Goal: Information Seeking & Learning: Learn about a topic

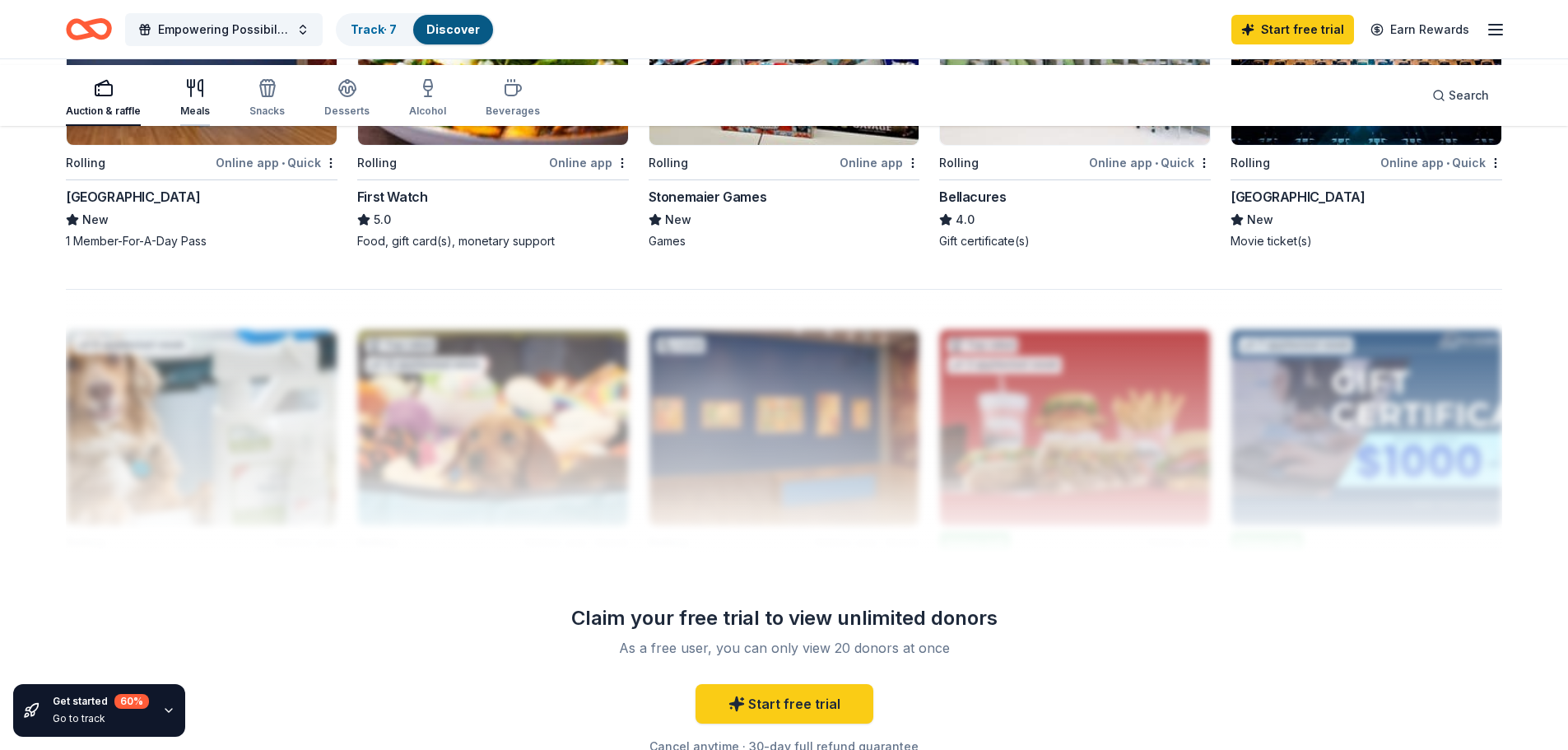
scroll to position [1091, 0]
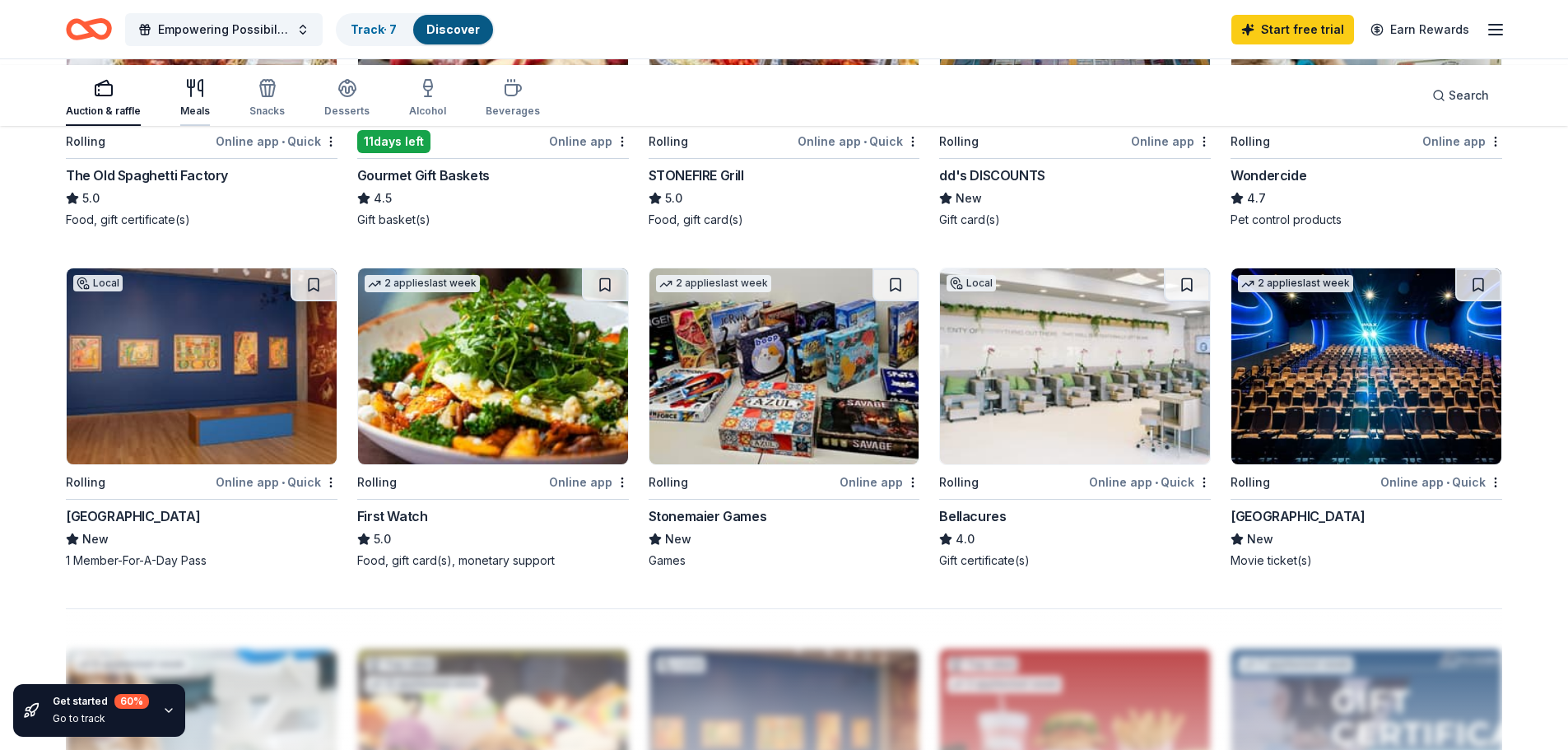
click at [210, 107] on div "Meals" at bounding box center [194, 98] width 30 height 40
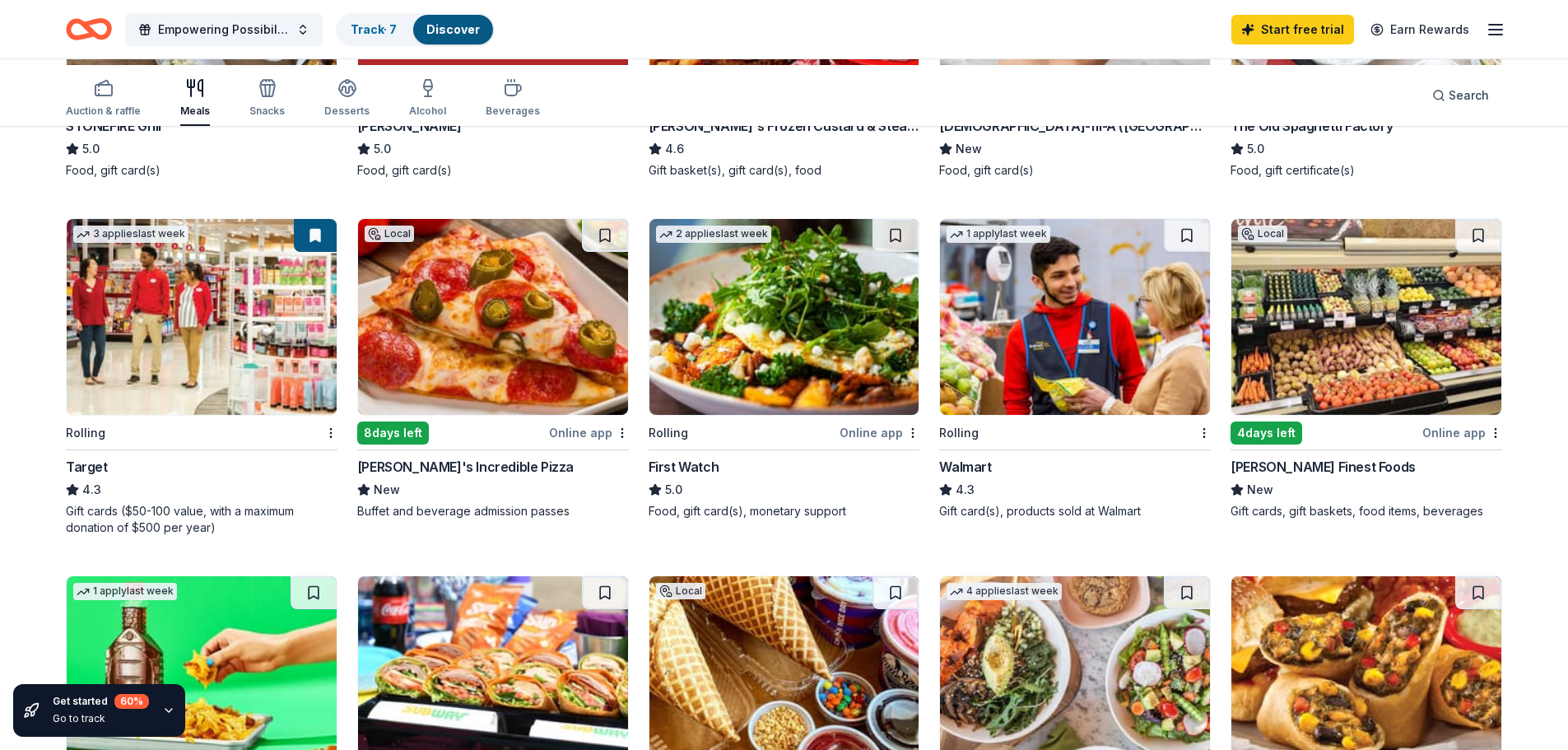
scroll to position [411, 0]
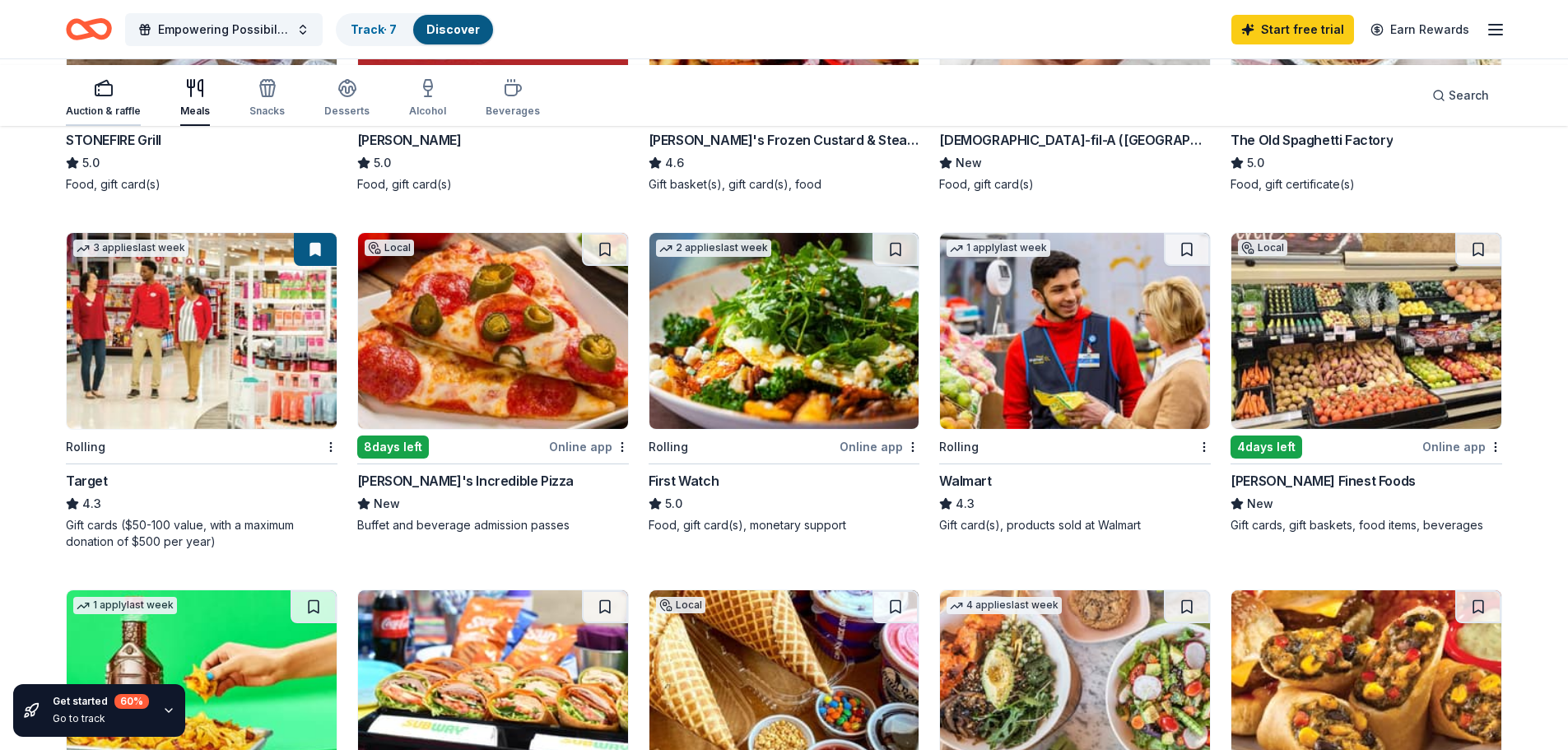
click at [125, 106] on div "Auction & raffle" at bounding box center [103, 98] width 75 height 40
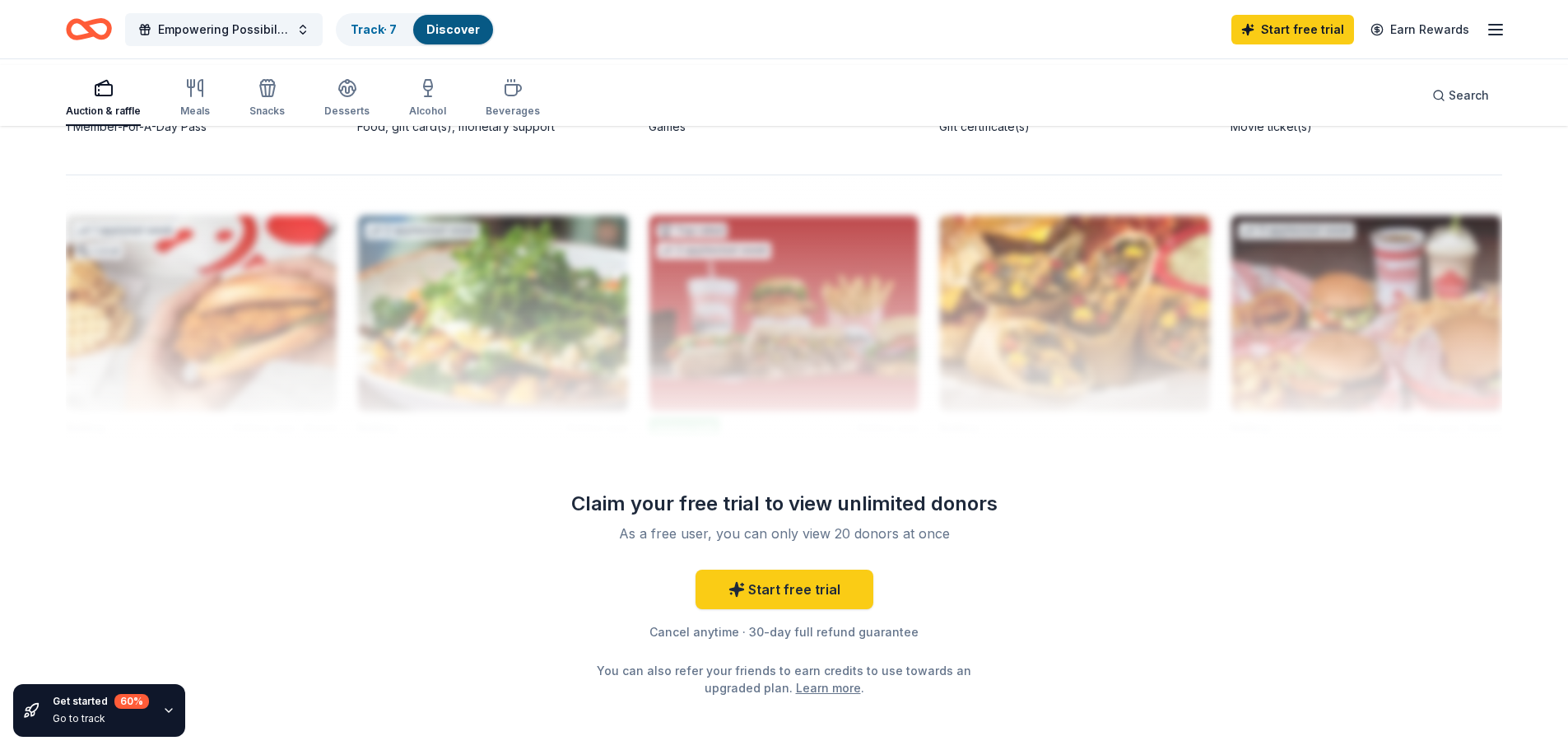
scroll to position [1481, 0]
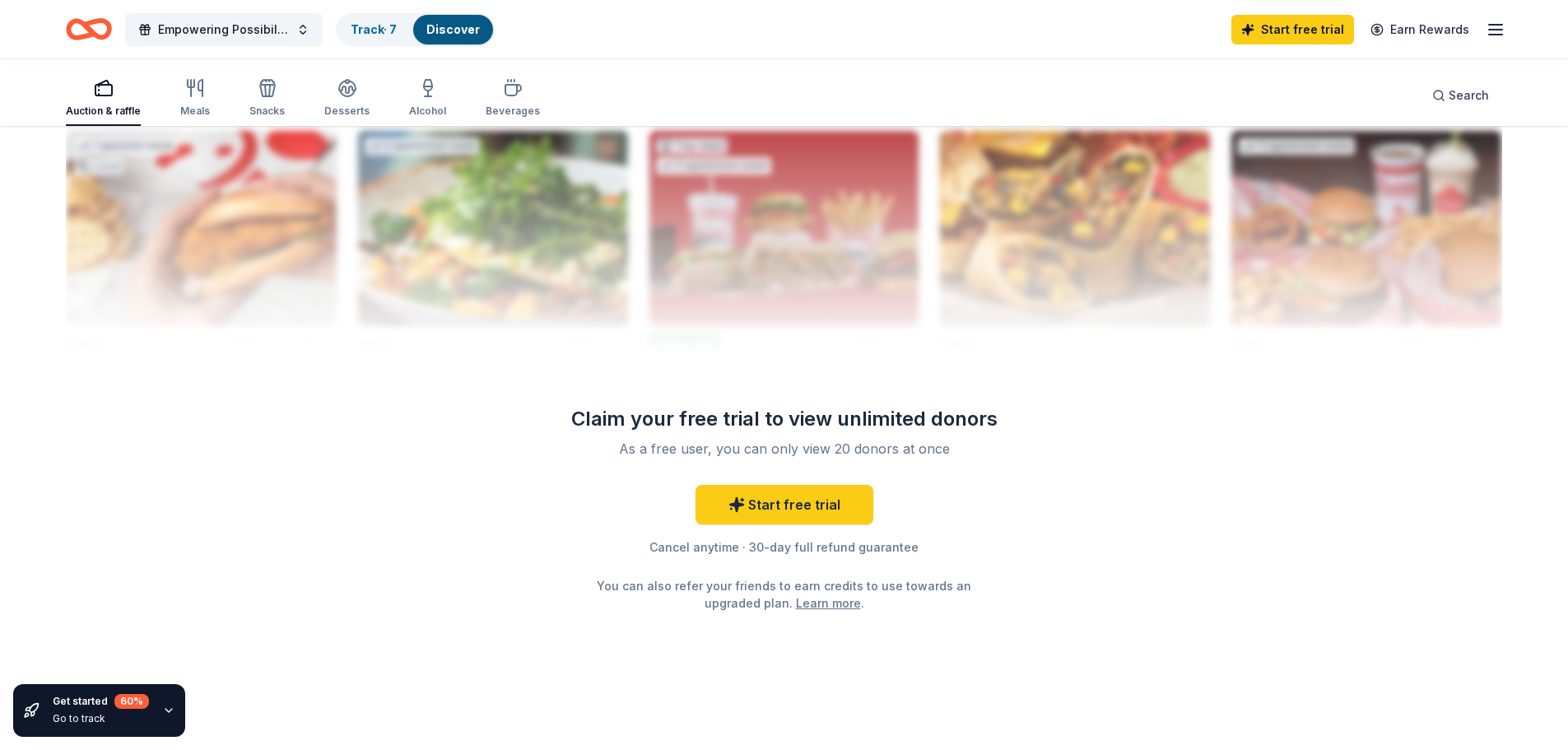
scroll to position [1975, 0]
click at [765, 524] on link "Start free trial" at bounding box center [784, 504] width 178 height 40
click at [765, 524] on link "Start free trial" at bounding box center [784, 504] width 178 height 40
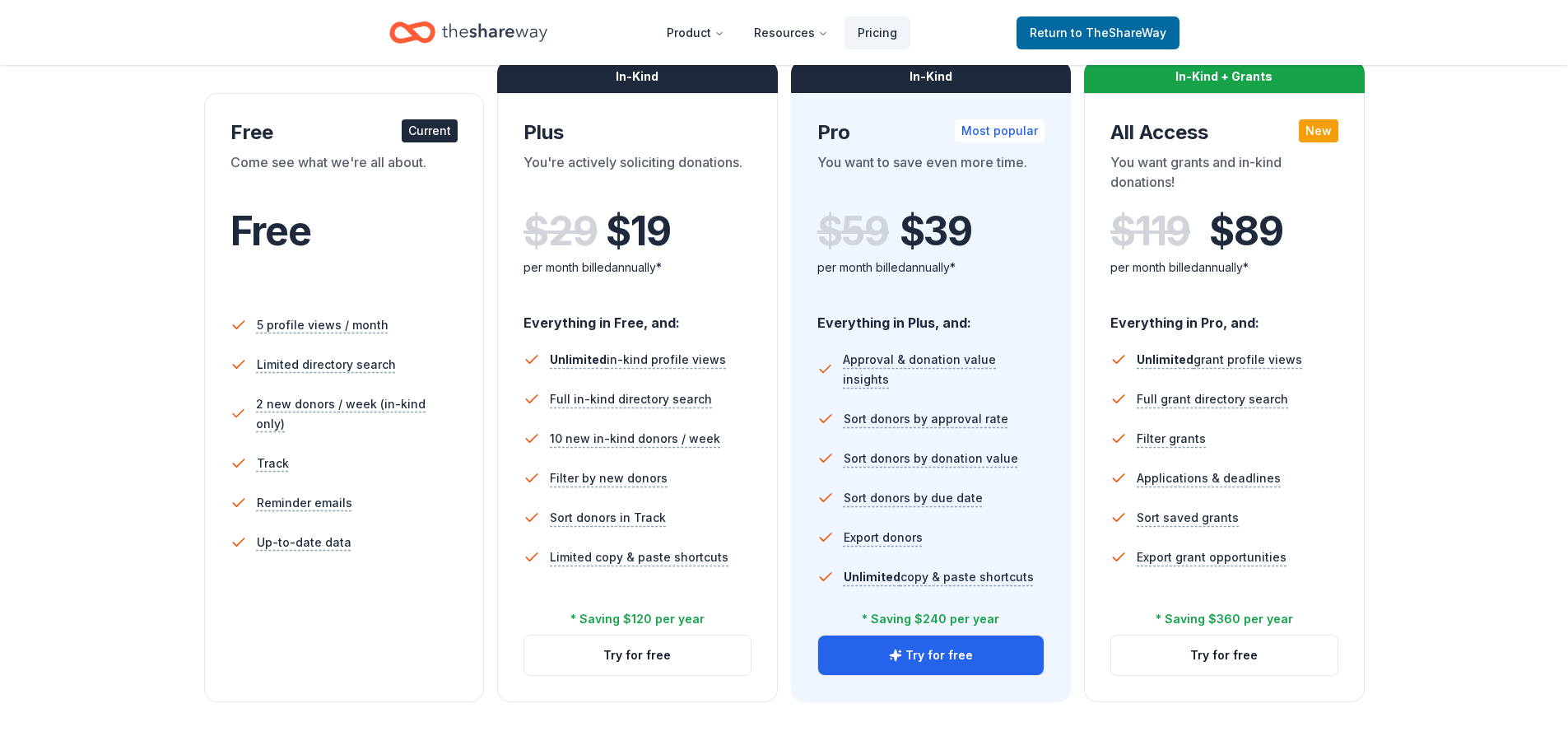
scroll to position [82, 0]
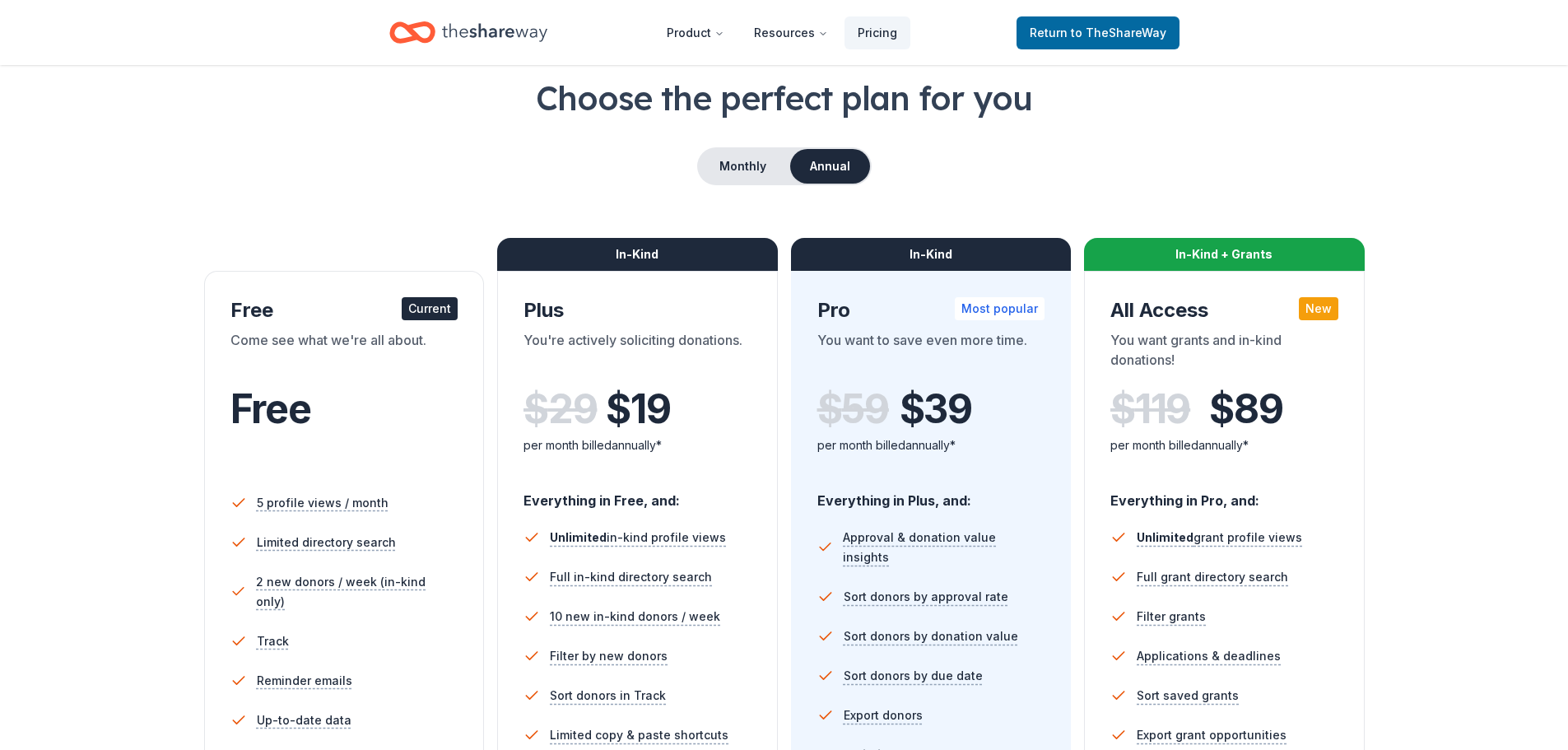
click at [677, 185] on div "Monthly Annual" at bounding box center [784, 166] width 1436 height 38
click at [732, 183] on button "Monthly" at bounding box center [742, 166] width 88 height 34
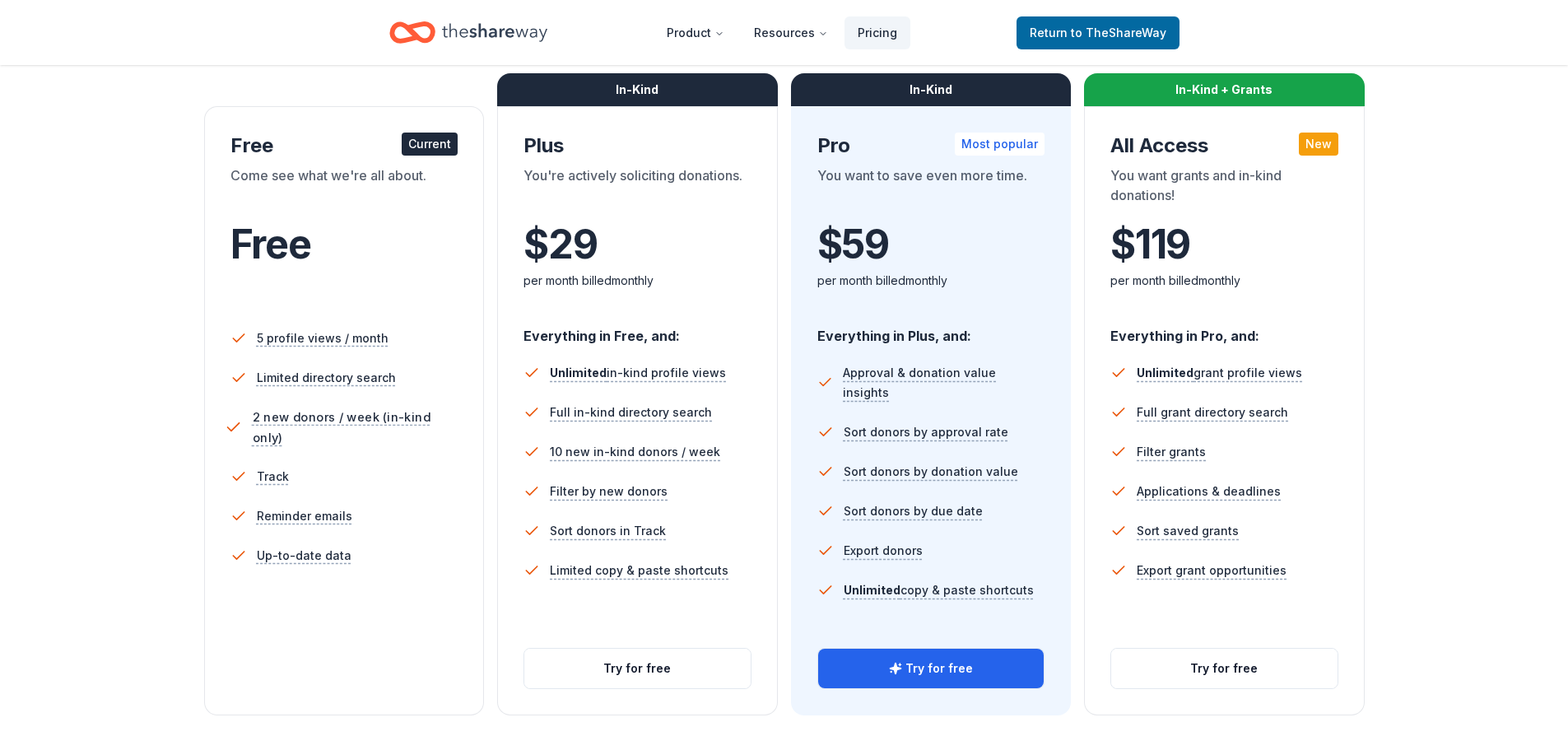
scroll to position [0, 0]
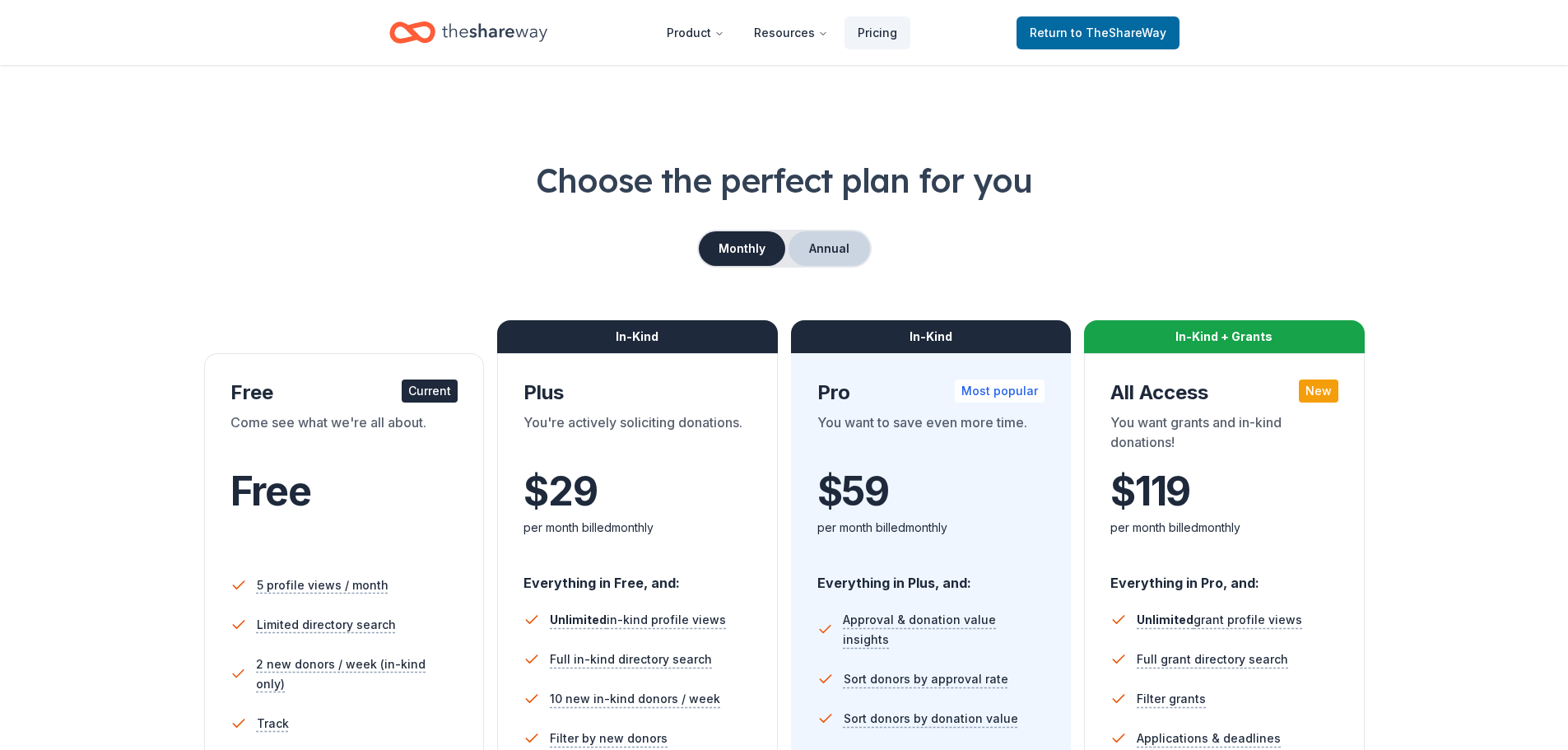
click at [822, 266] on button "Annual" at bounding box center [830, 248] width 81 height 34
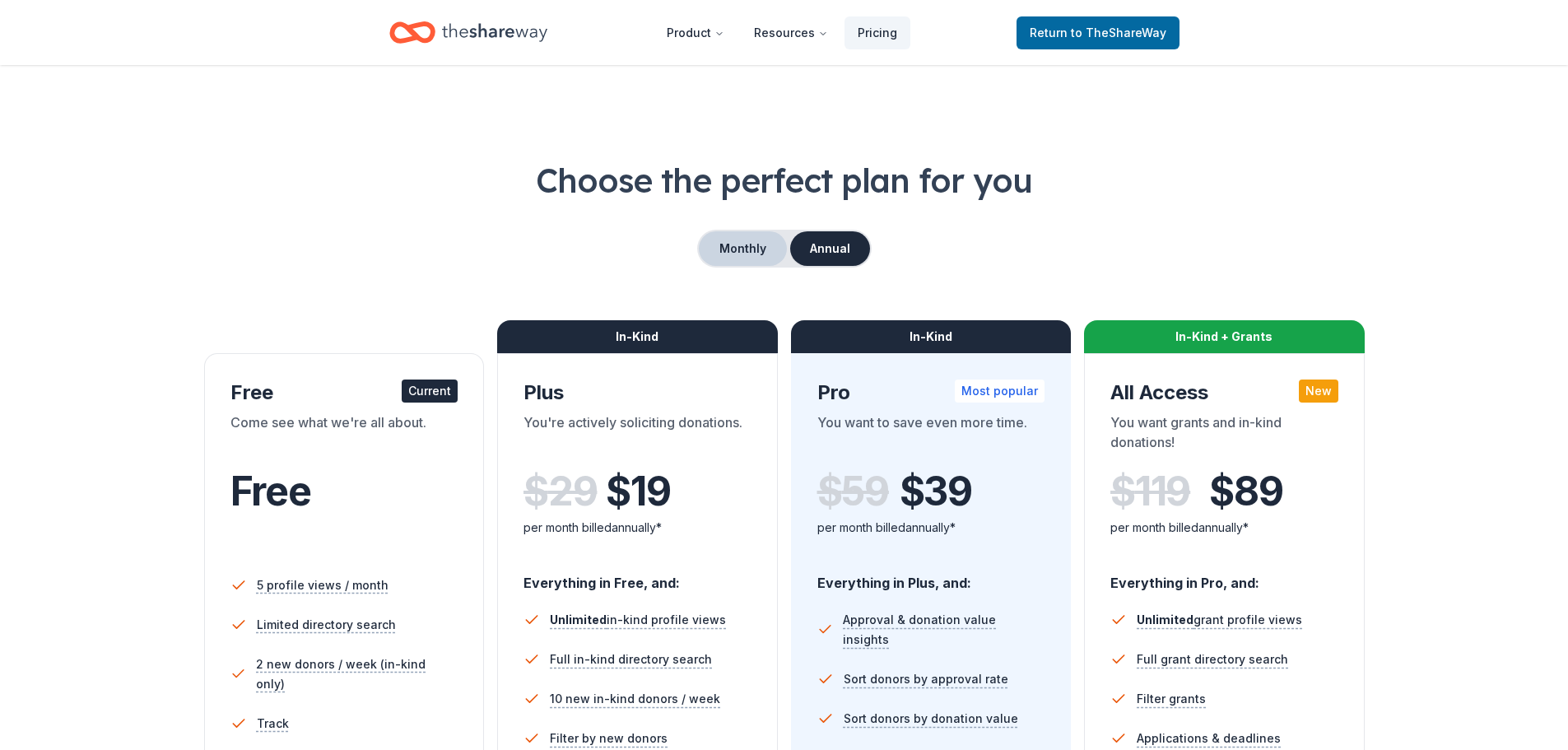
click at [737, 266] on button "Monthly" at bounding box center [742, 248] width 88 height 34
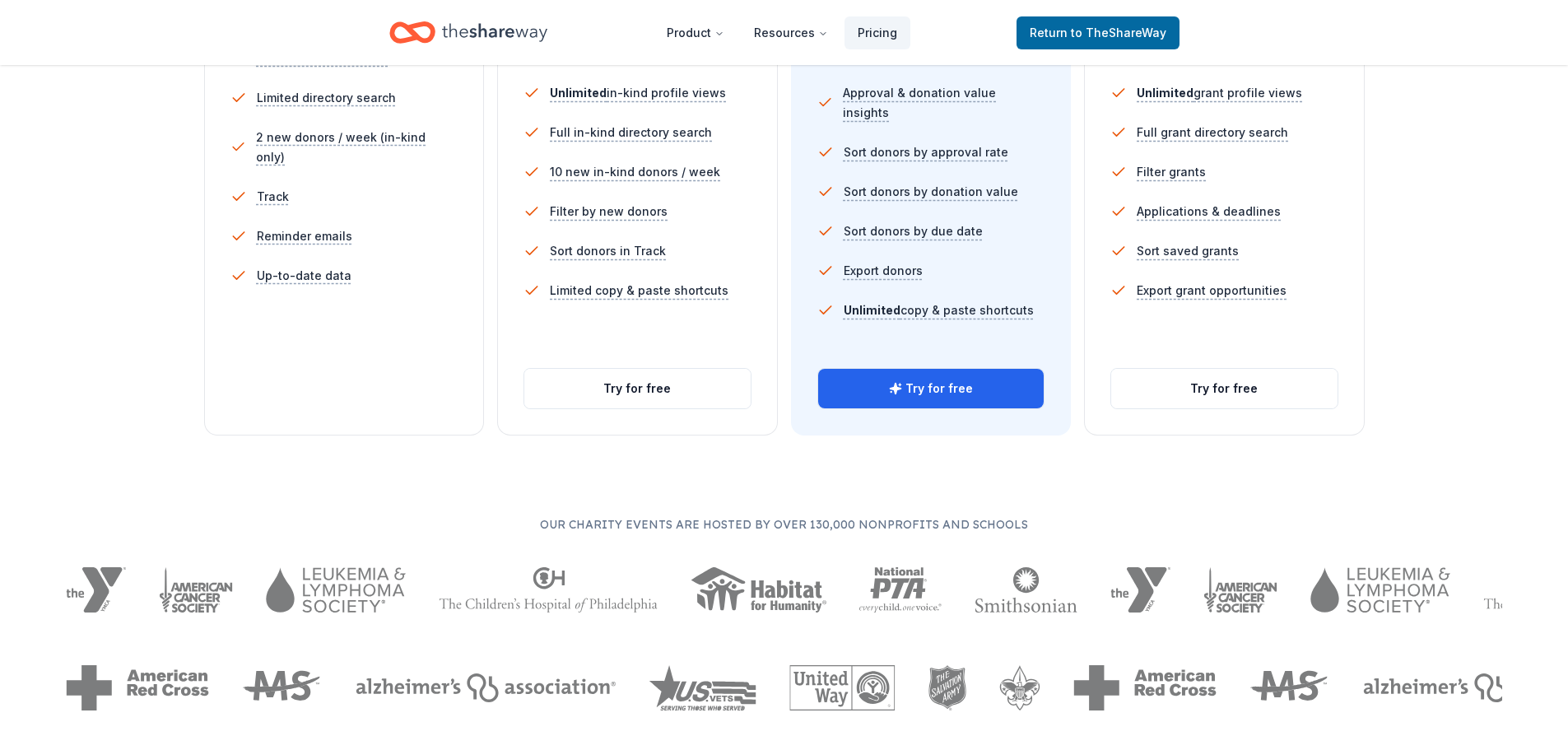
scroll to position [577, 0]
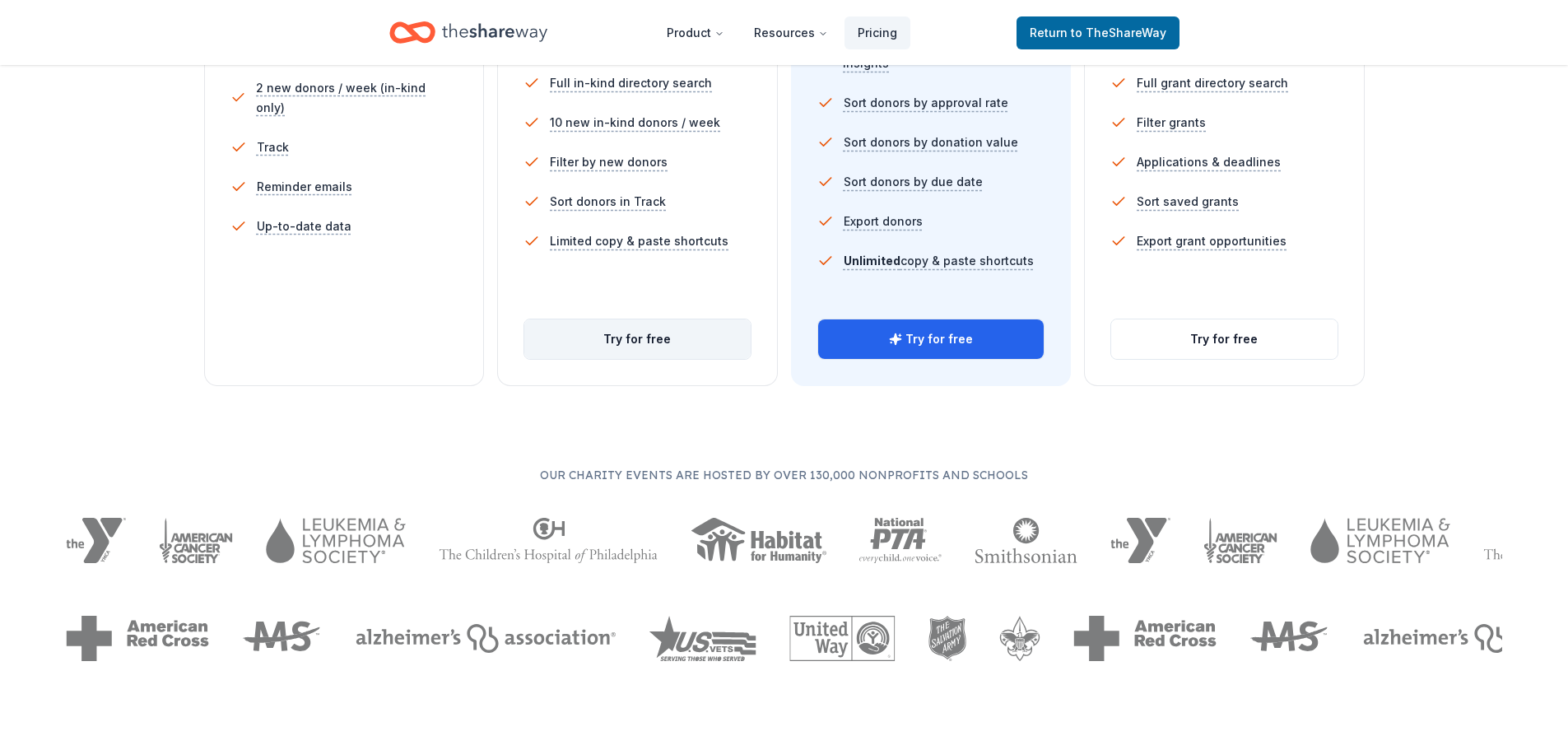
click at [623, 359] on button "Try for free" at bounding box center [637, 339] width 226 height 40
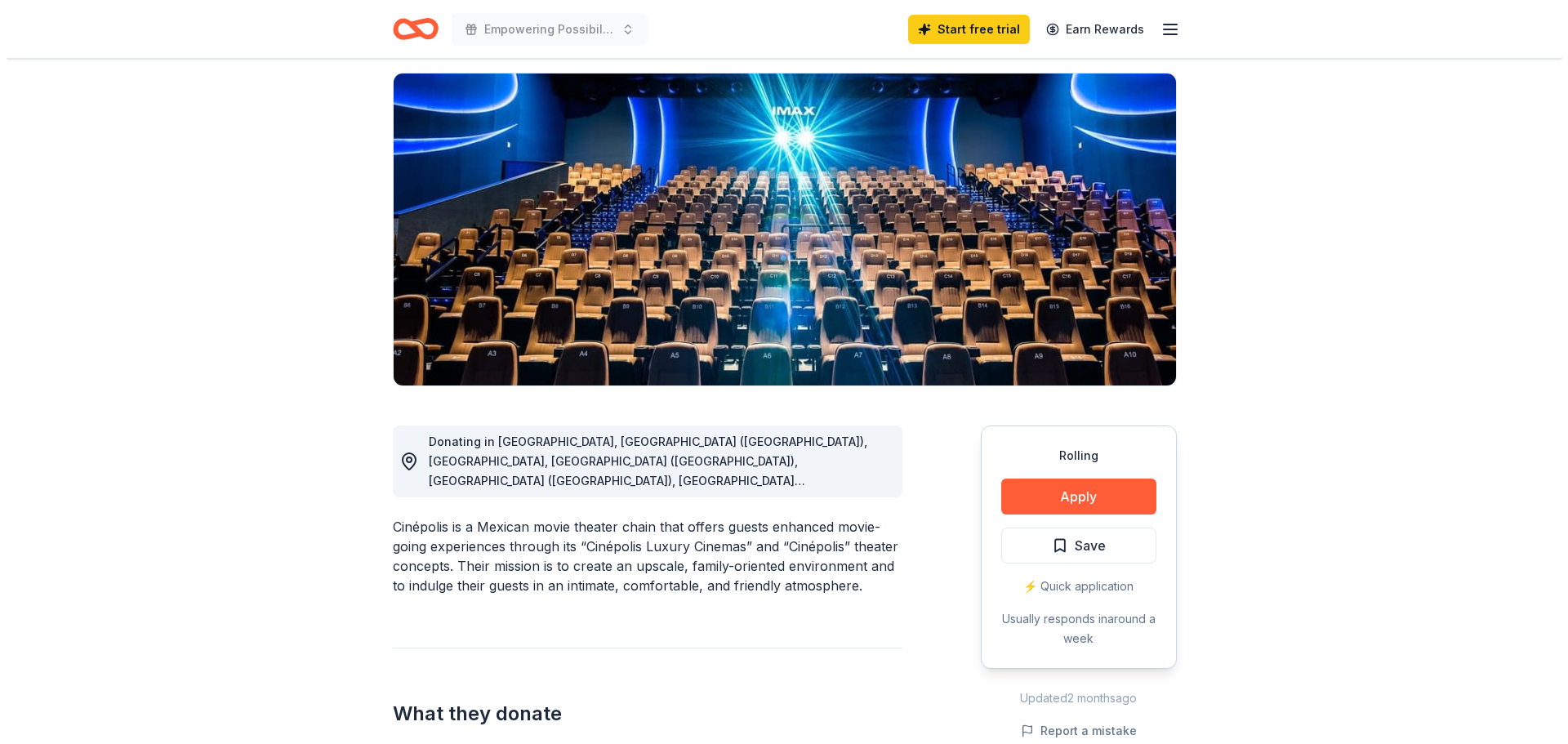
scroll to position [82, 0]
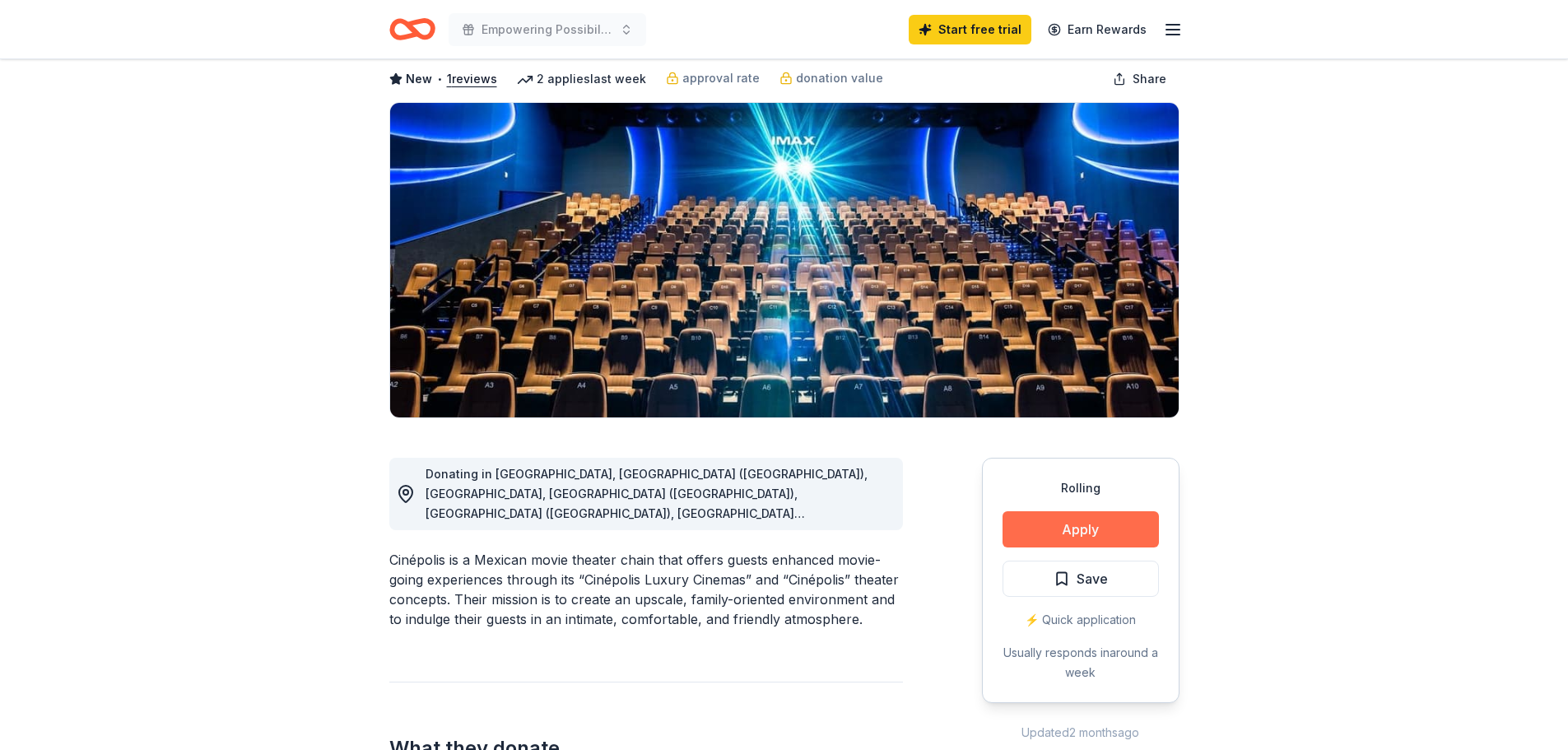
click at [1056, 548] on button "Apply" at bounding box center [1080, 530] width 156 height 36
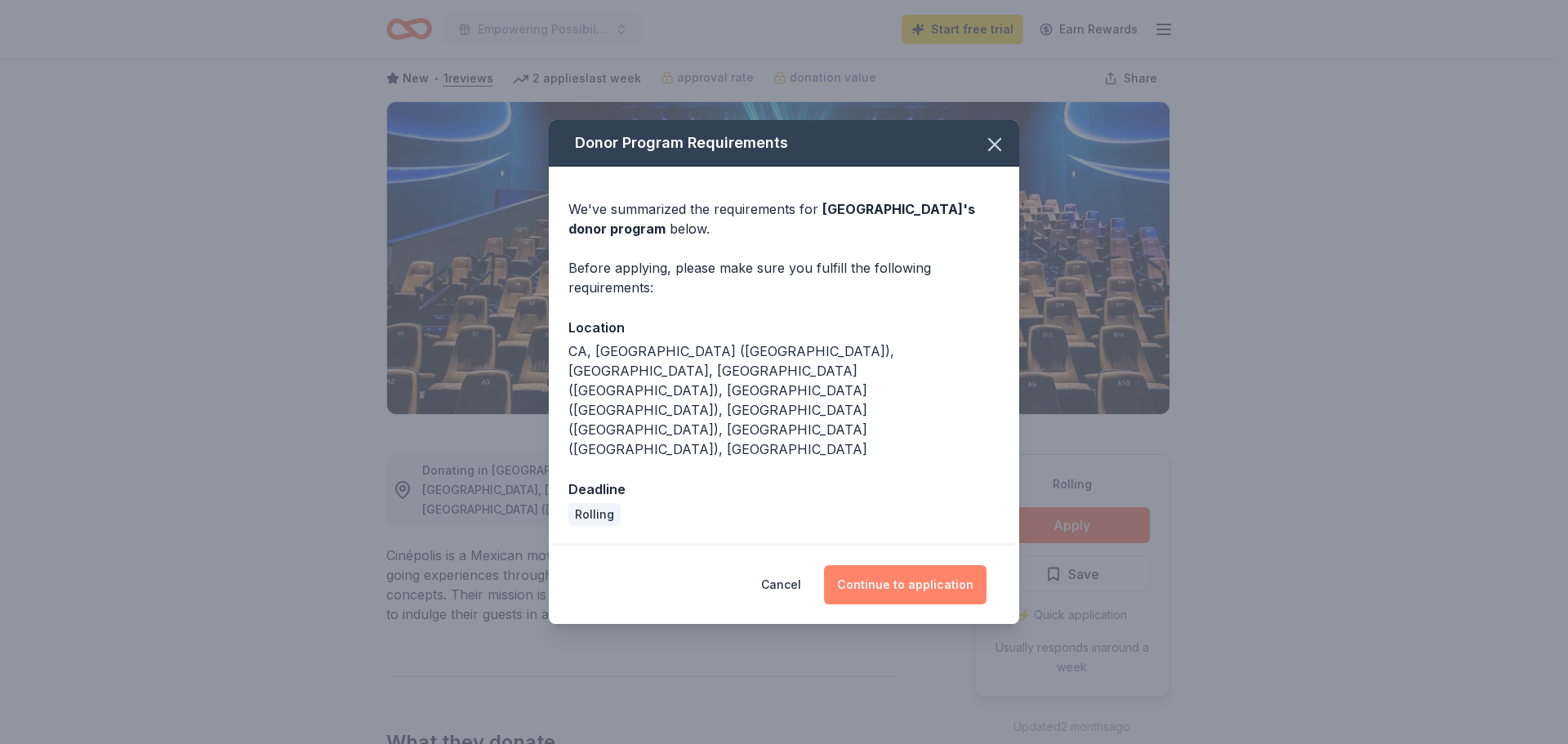
click at [946, 603] on button "Continue to application" at bounding box center [905, 584] width 162 height 39
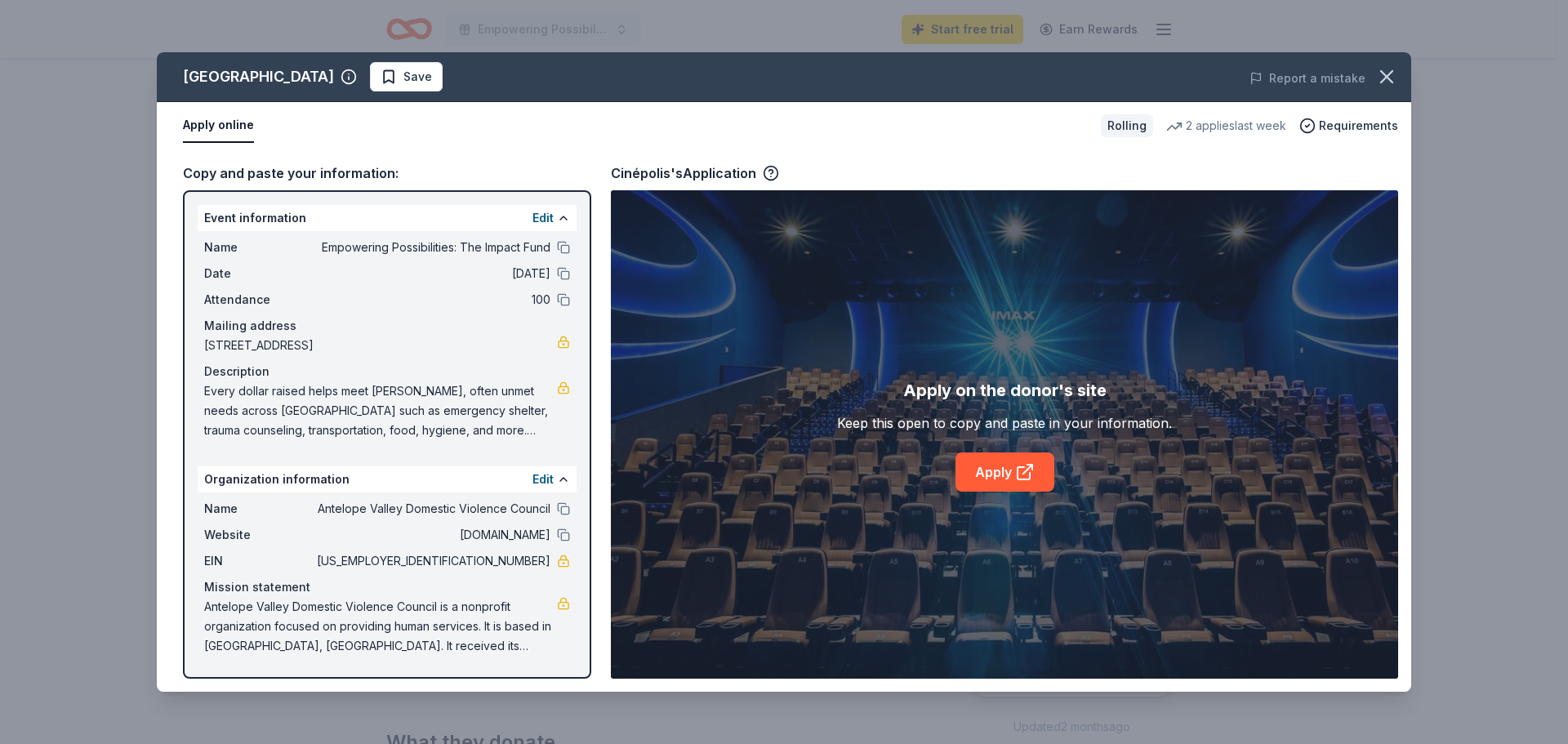
scroll to position [0, 0]
click at [1008, 490] on link "Apply" at bounding box center [1005, 472] width 99 height 39
click at [1391, 88] on icon "button" at bounding box center [1387, 77] width 23 height 23
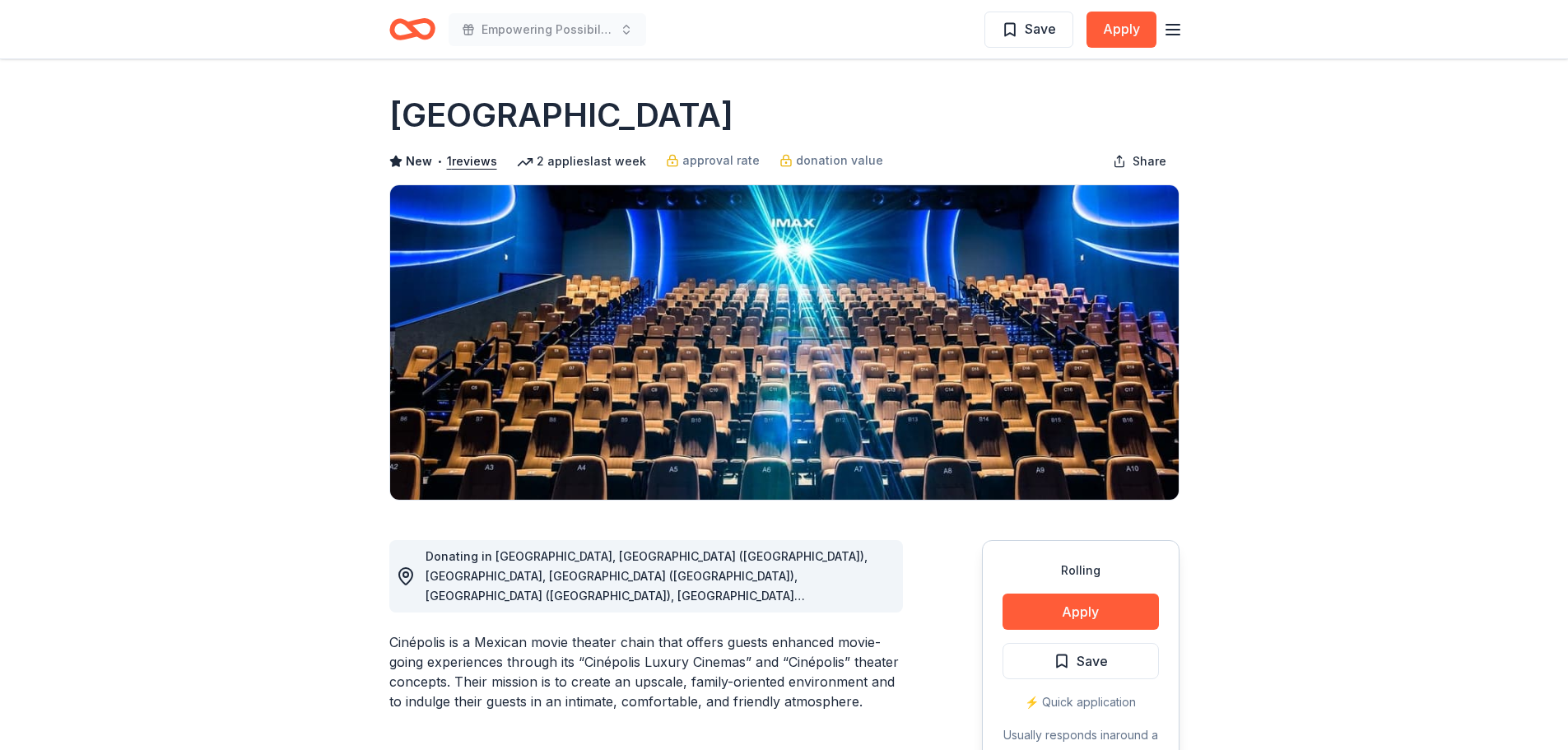
click at [426, 35] on icon "Home" at bounding box center [419, 29] width 25 height 16
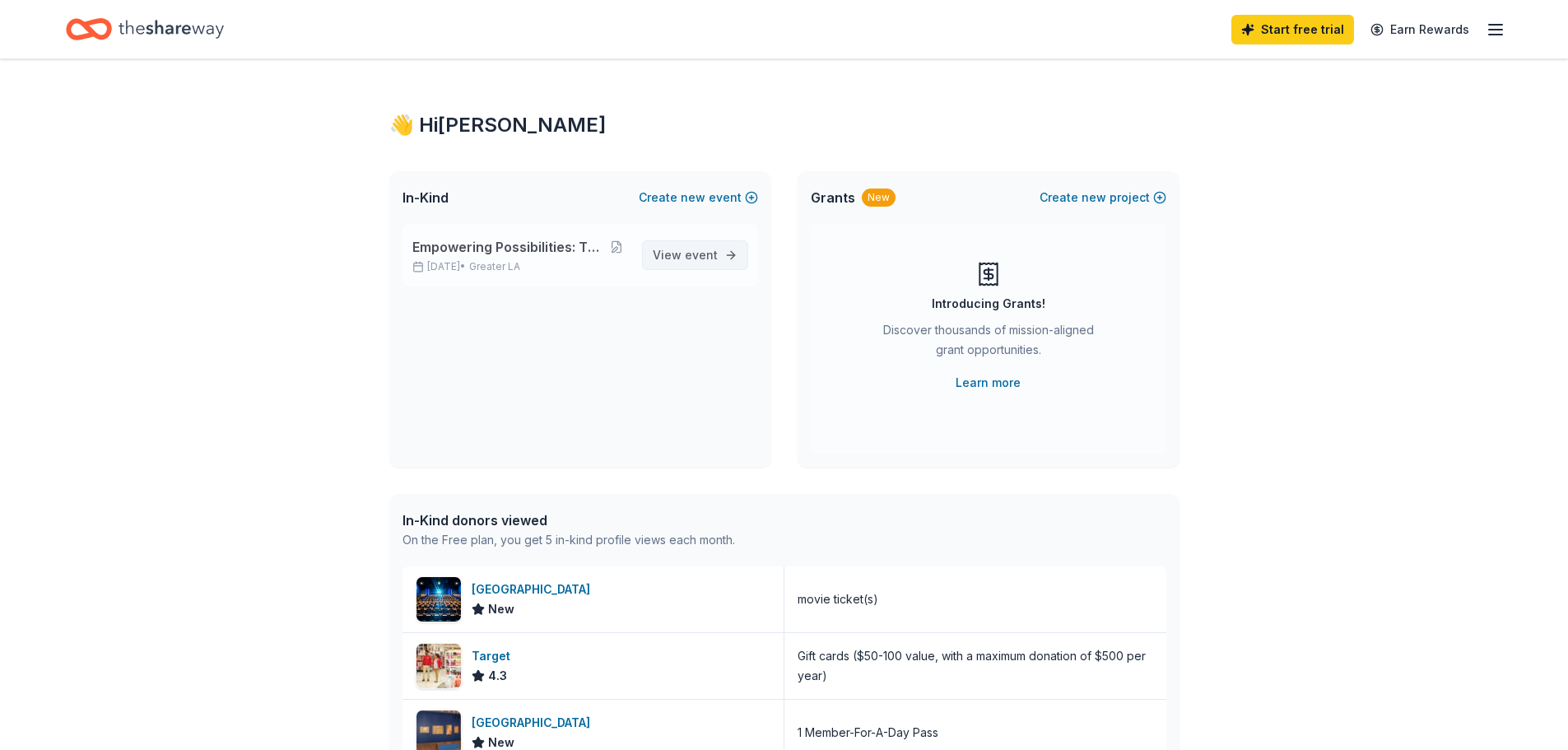
click at [685, 262] on span "event" at bounding box center [701, 254] width 33 height 14
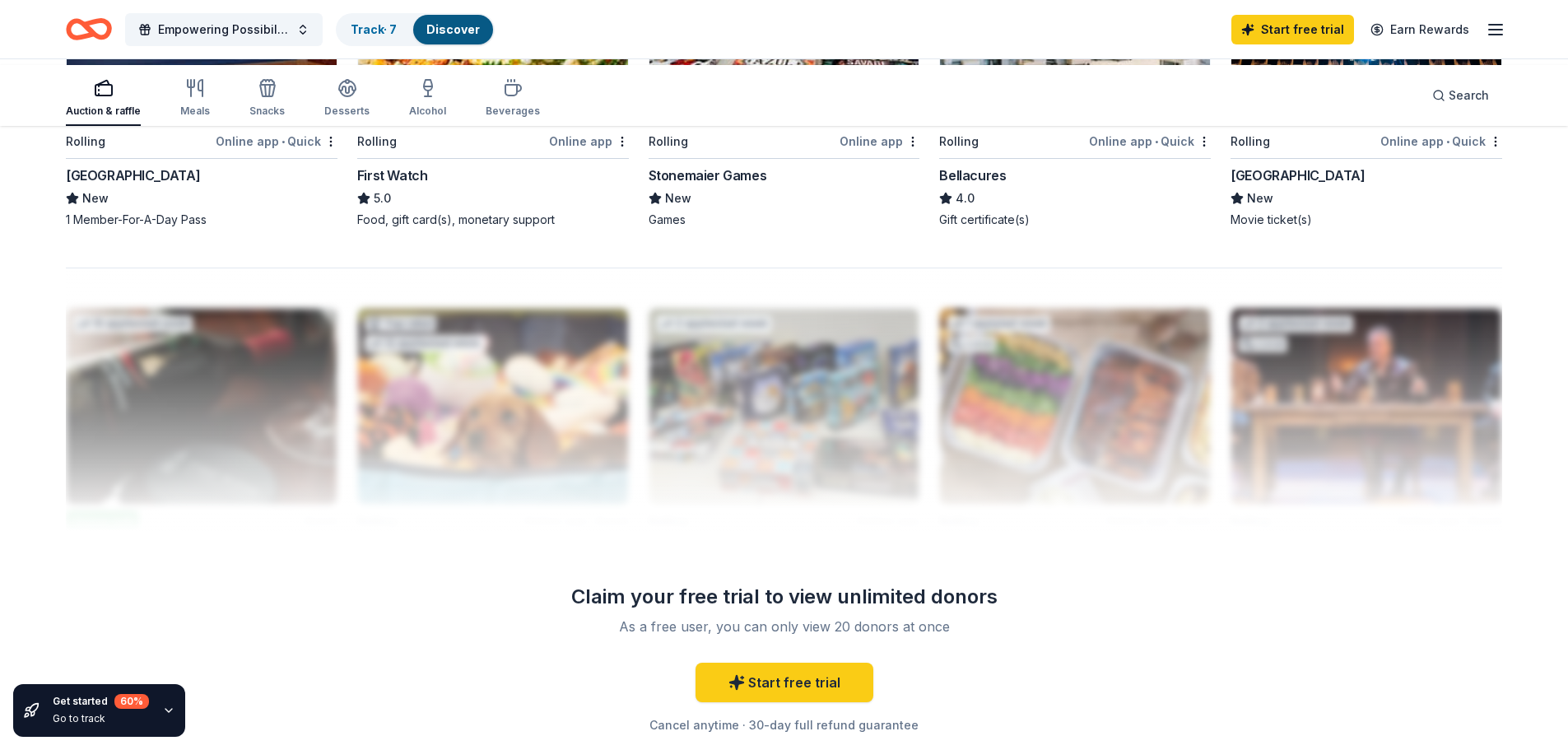
scroll to position [1420, 0]
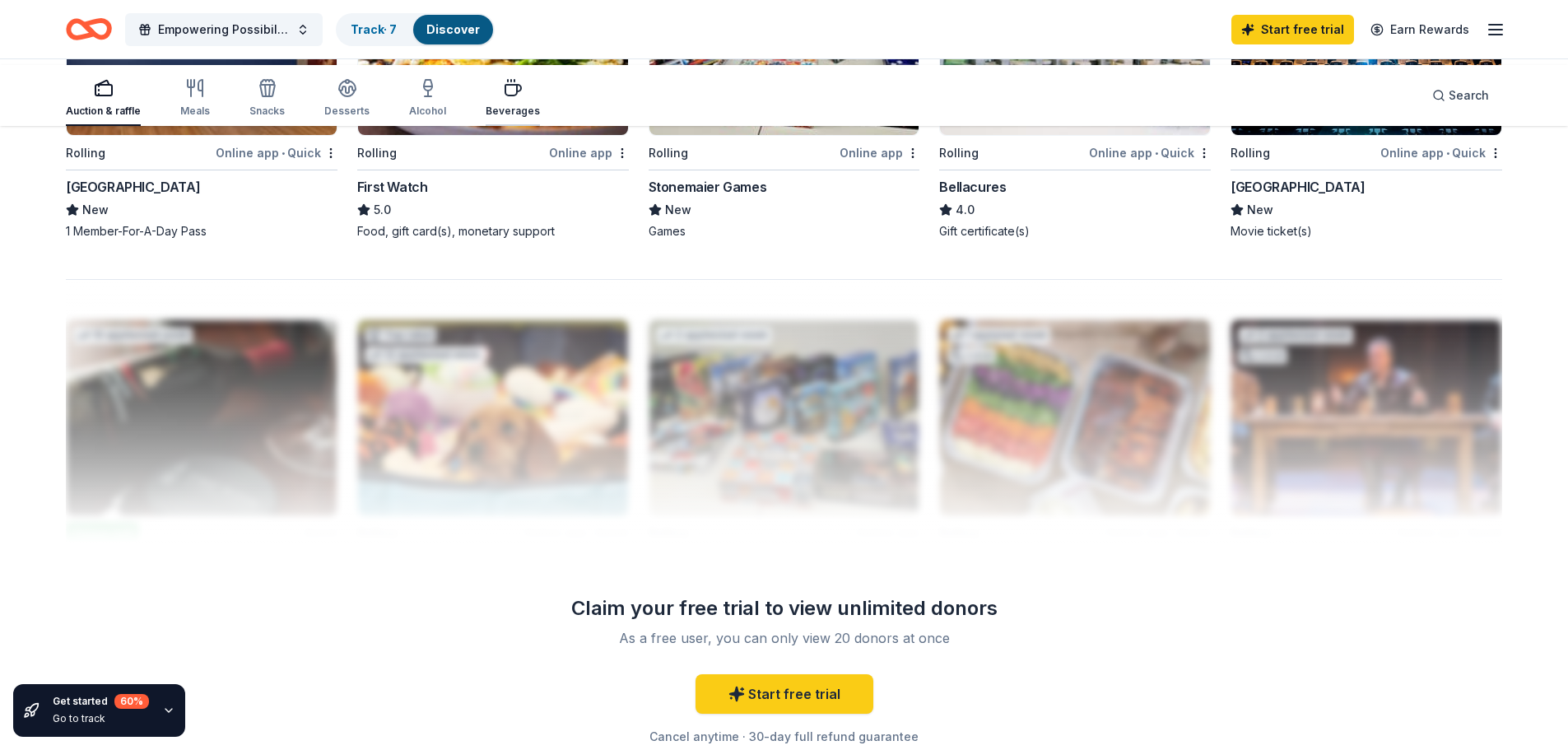
click at [540, 112] on div "Beverages" at bounding box center [512, 111] width 54 height 14
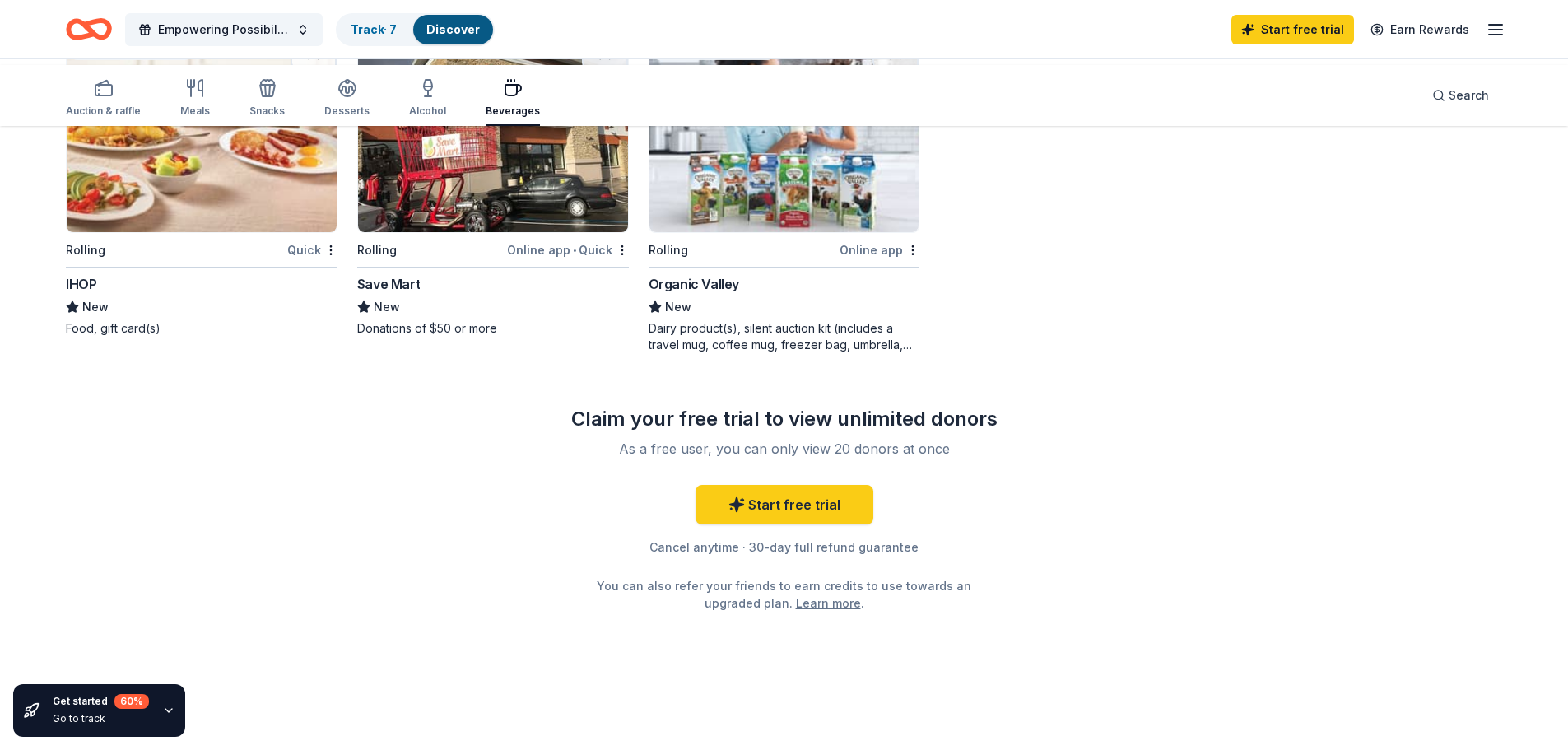
scroll to position [1481, 0]
click at [220, 232] on img at bounding box center [202, 134] width 270 height 196
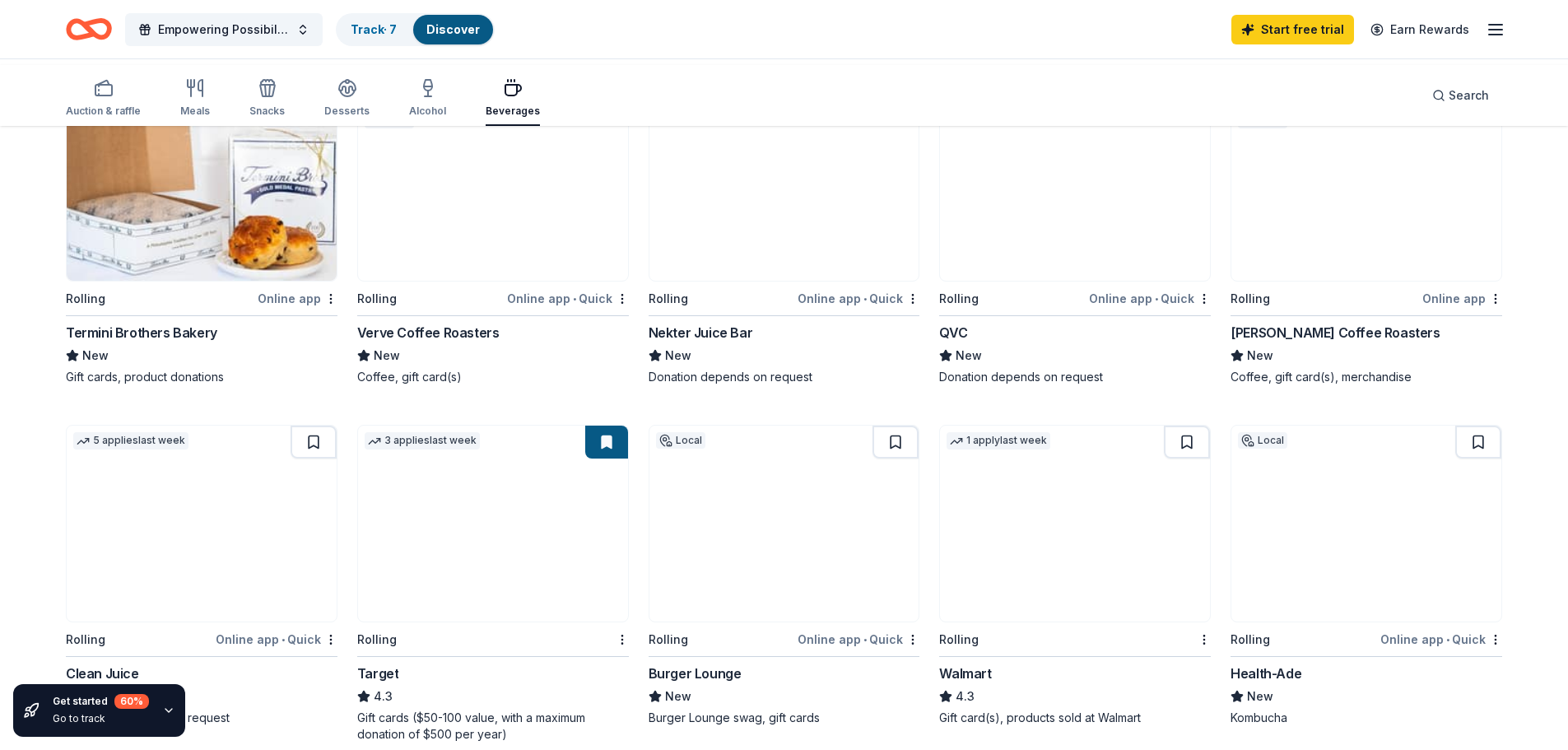
scroll to position [164, 0]
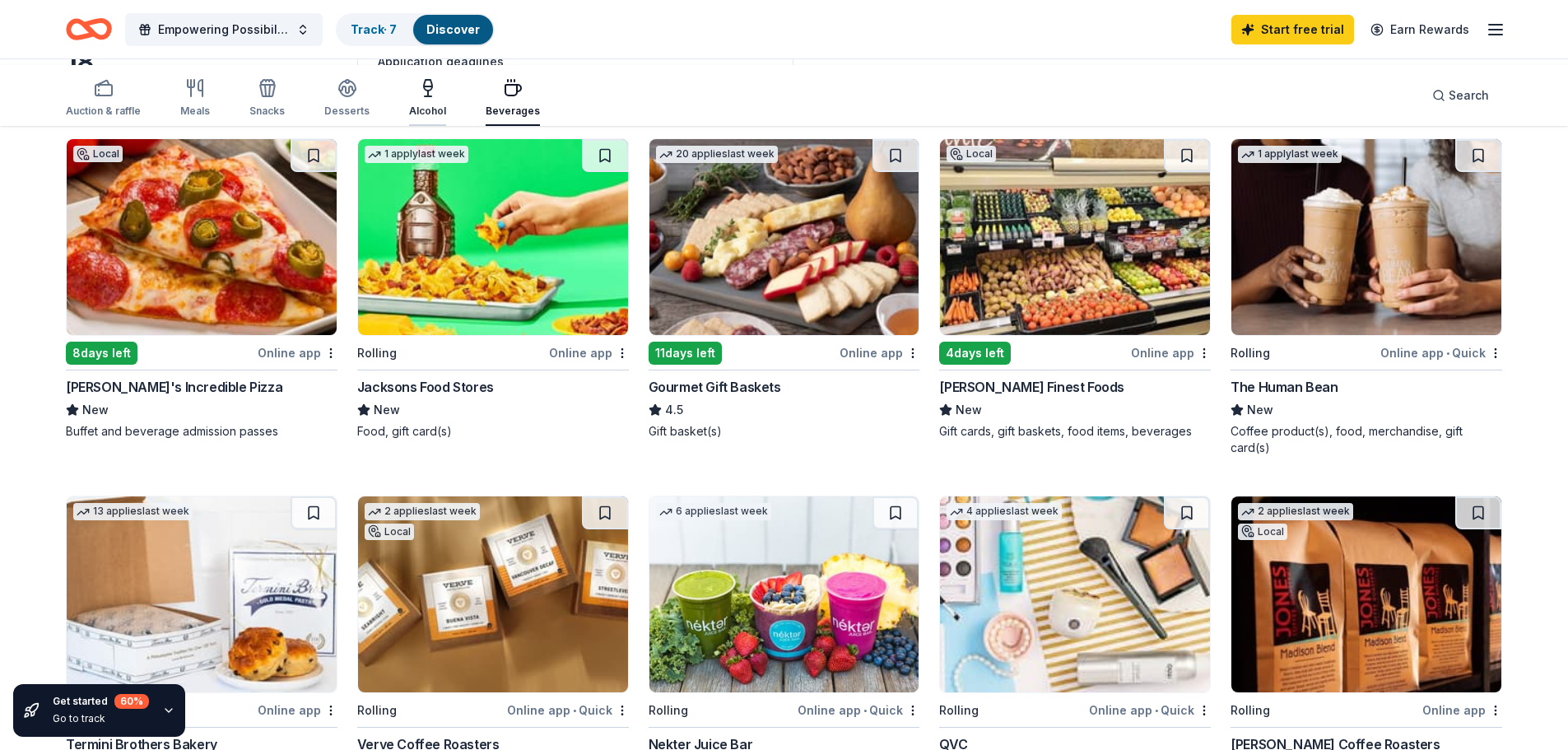
click at [446, 126] on button "Alcohol" at bounding box center [427, 98] width 37 height 54
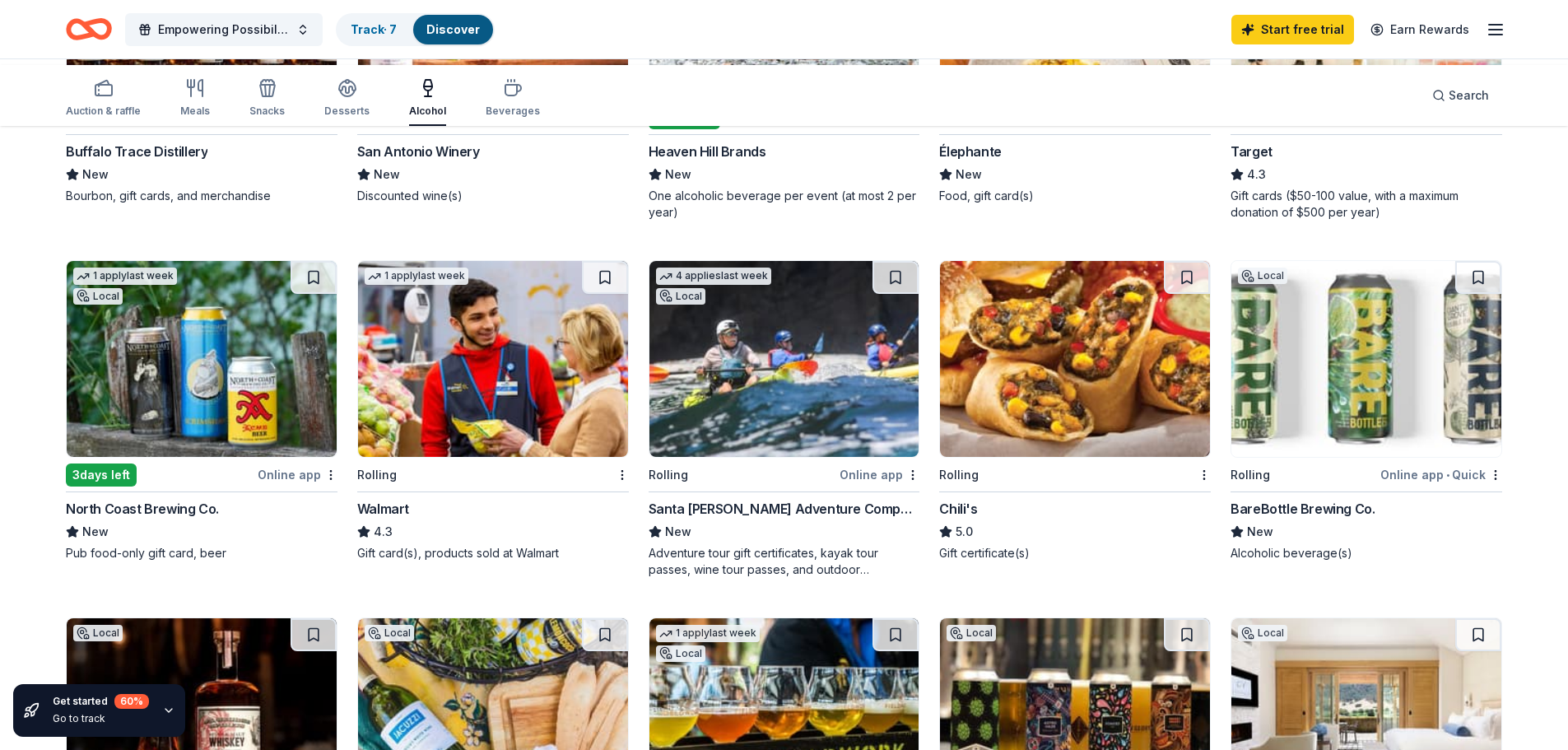
scroll to position [659, 0]
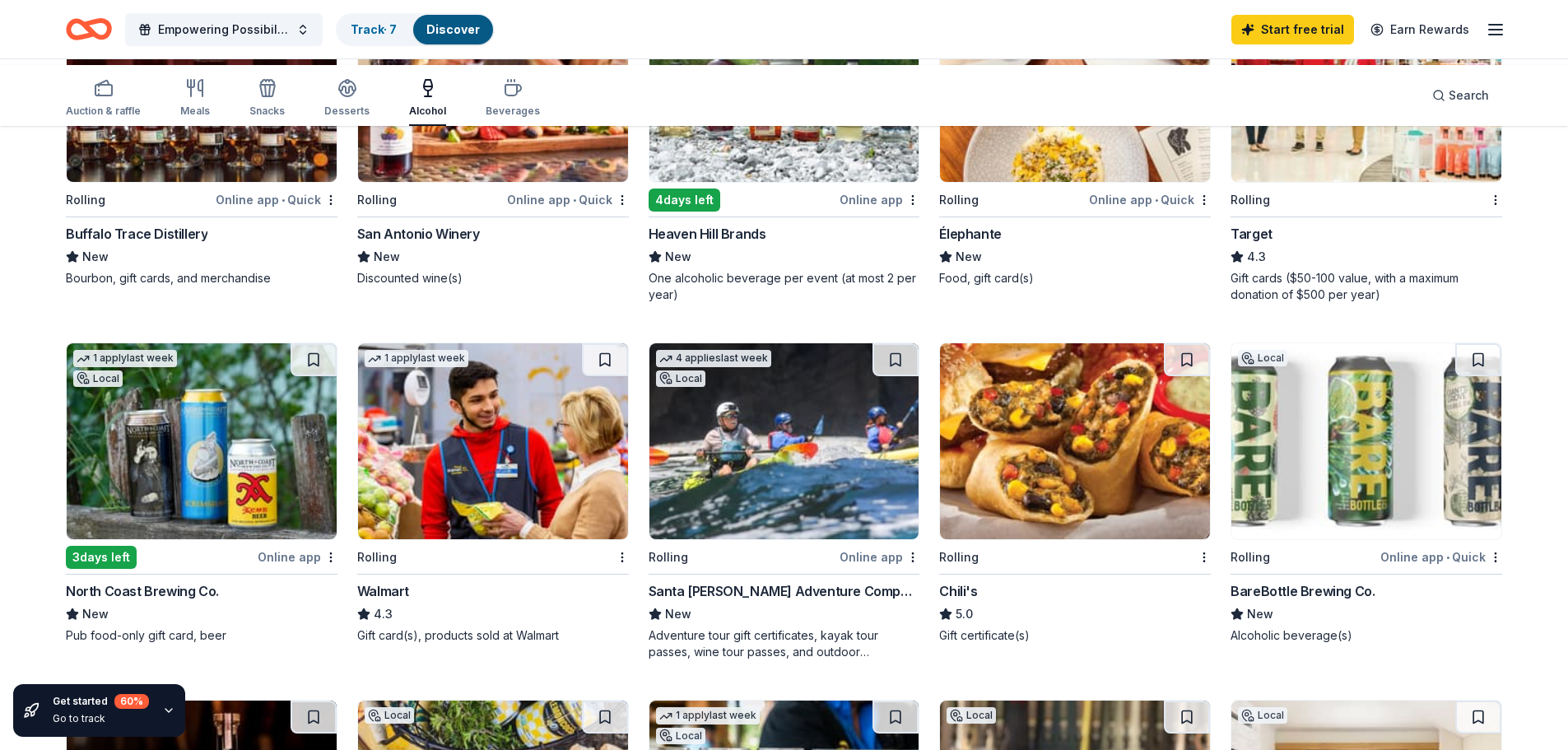
click at [561, 182] on img at bounding box center [493, 84] width 270 height 196
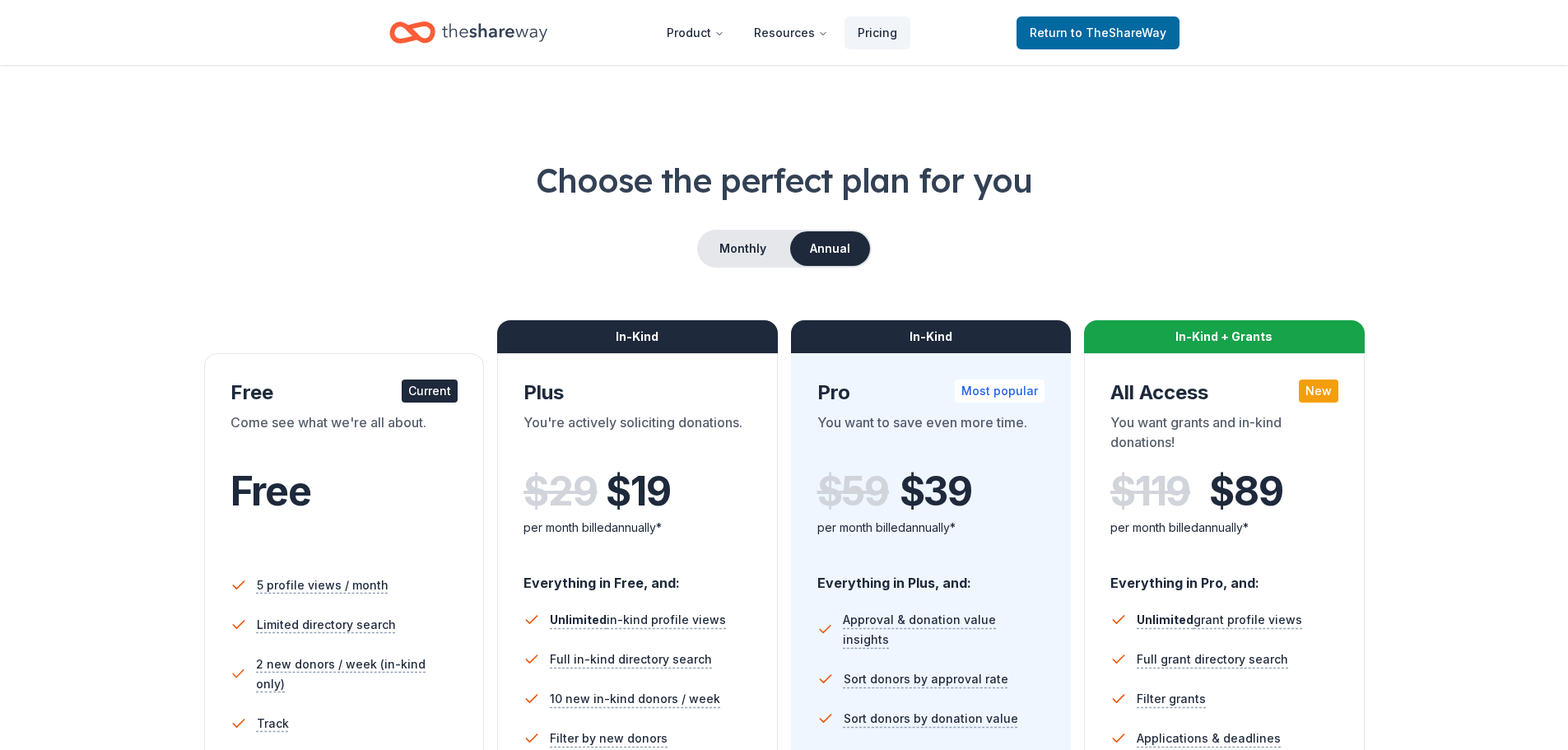
click at [462, 43] on icon "Home" at bounding box center [494, 32] width 106 height 33
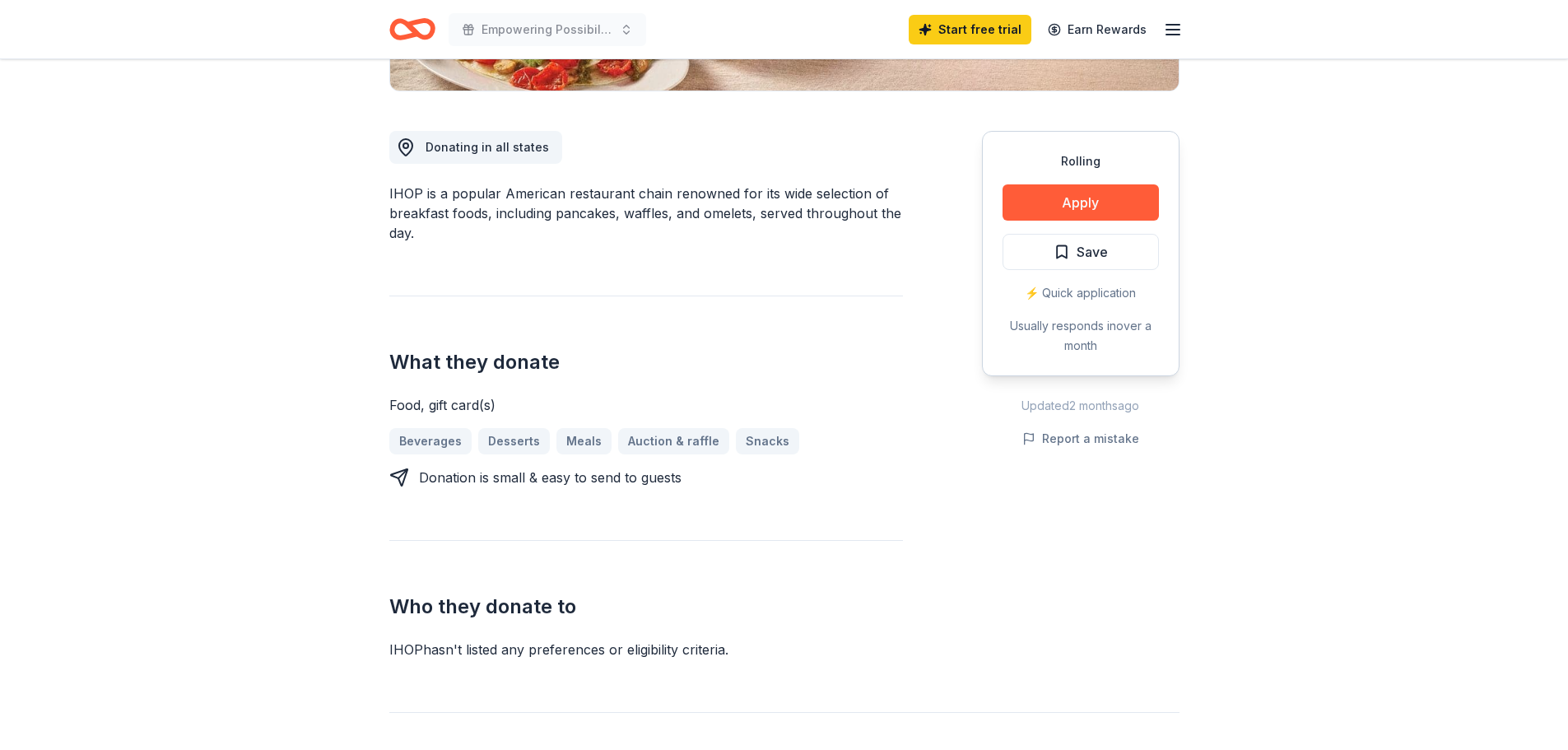
scroll to position [411, 0]
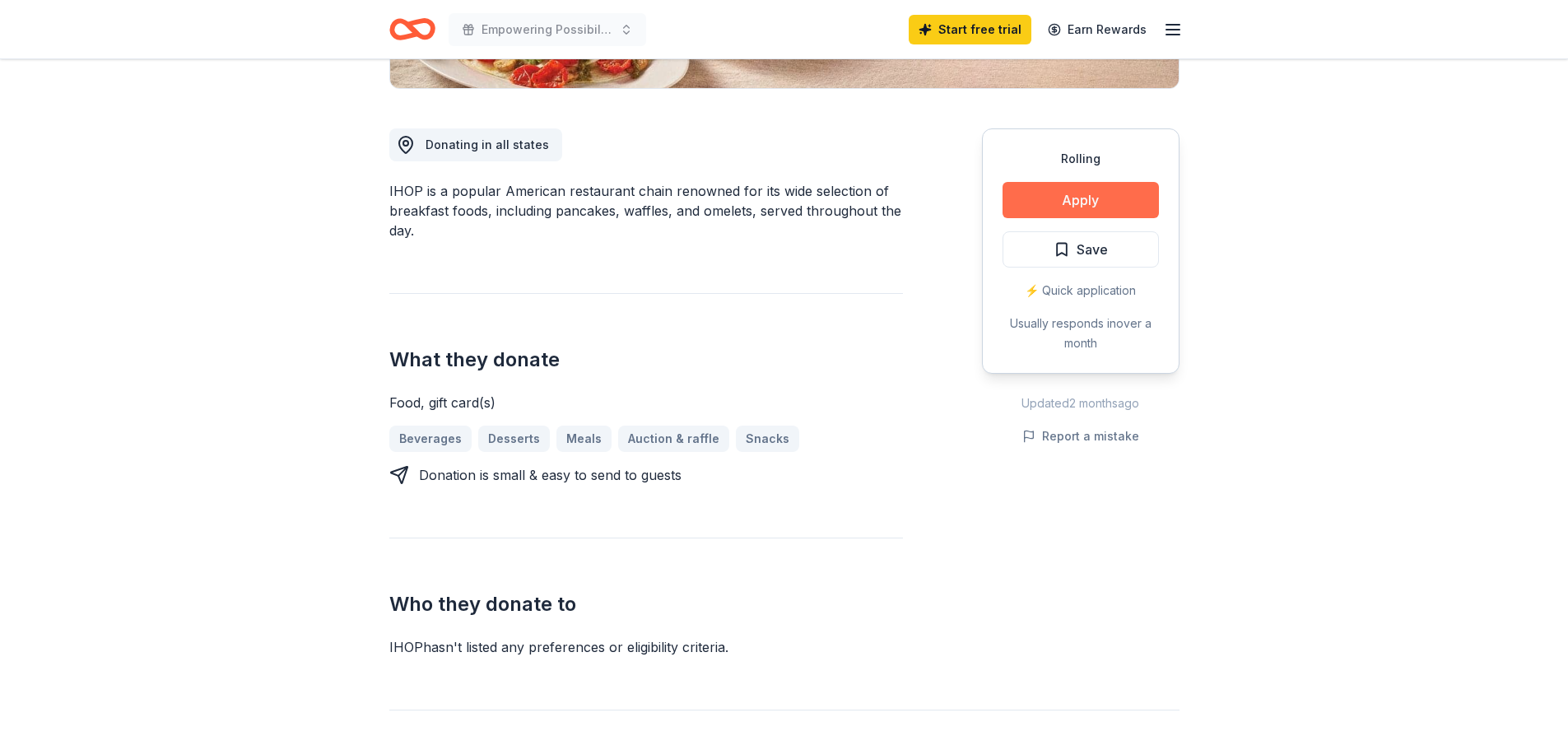
click at [1006, 218] on button "Apply" at bounding box center [1080, 200] width 156 height 36
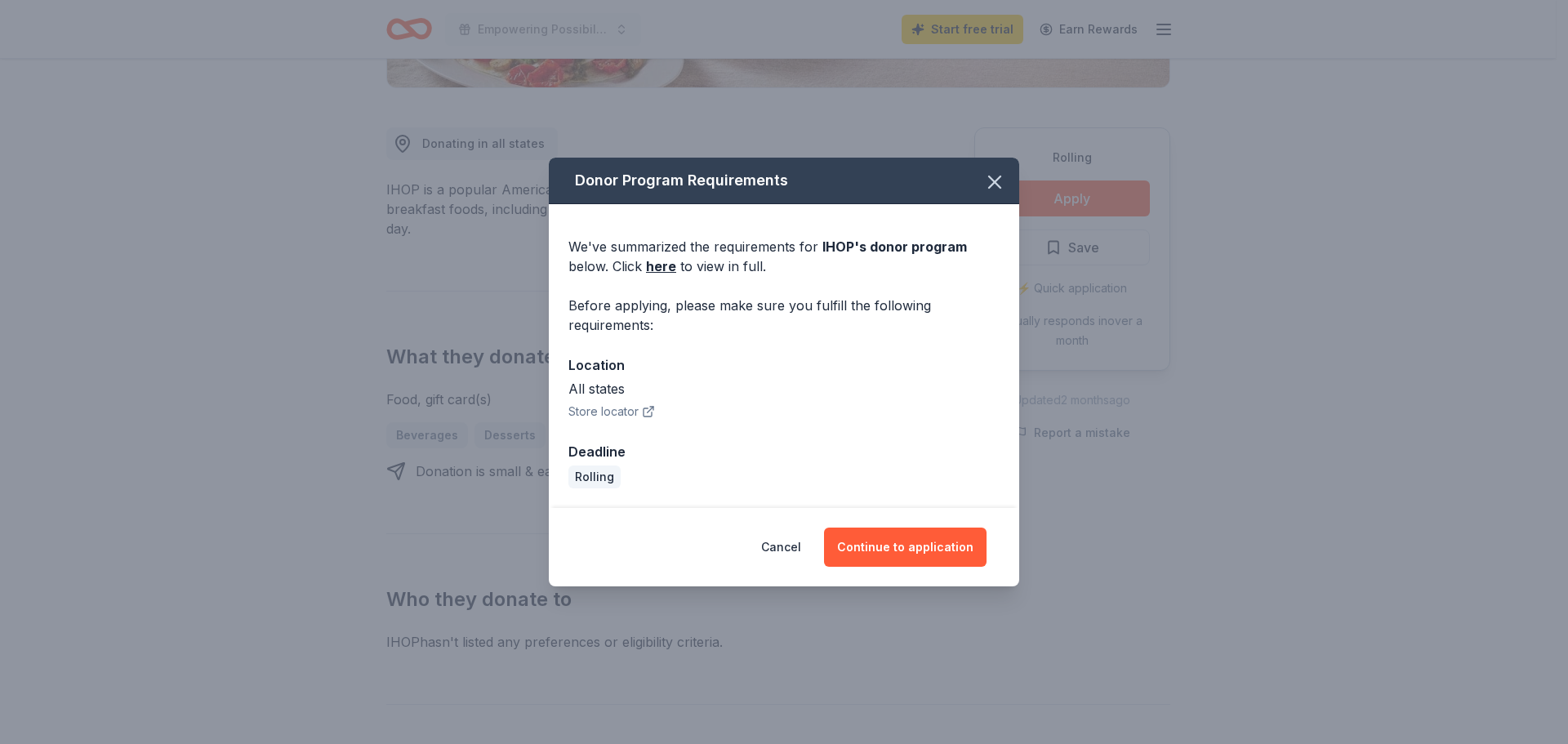
click at [647, 243] on div "We've summarized the requirements for IHOP 's donor program below. Click here t…" at bounding box center [784, 256] width 431 height 39
click at [645, 256] on link "here" at bounding box center [661, 266] width 30 height 20
click at [950, 567] on button "Continue to application" at bounding box center [905, 547] width 162 height 39
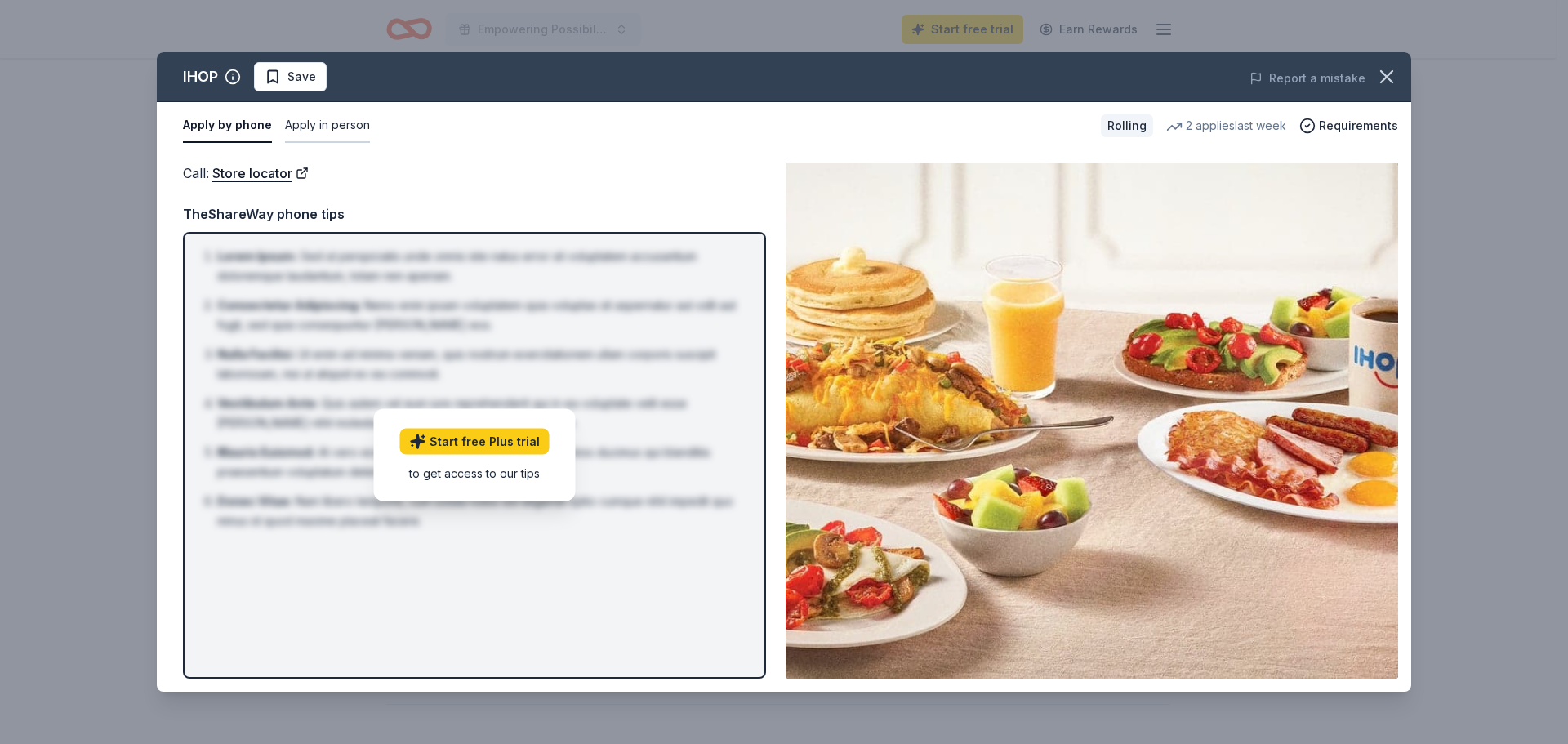
click at [366, 143] on button "Apply in person" at bounding box center [327, 125] width 85 height 34
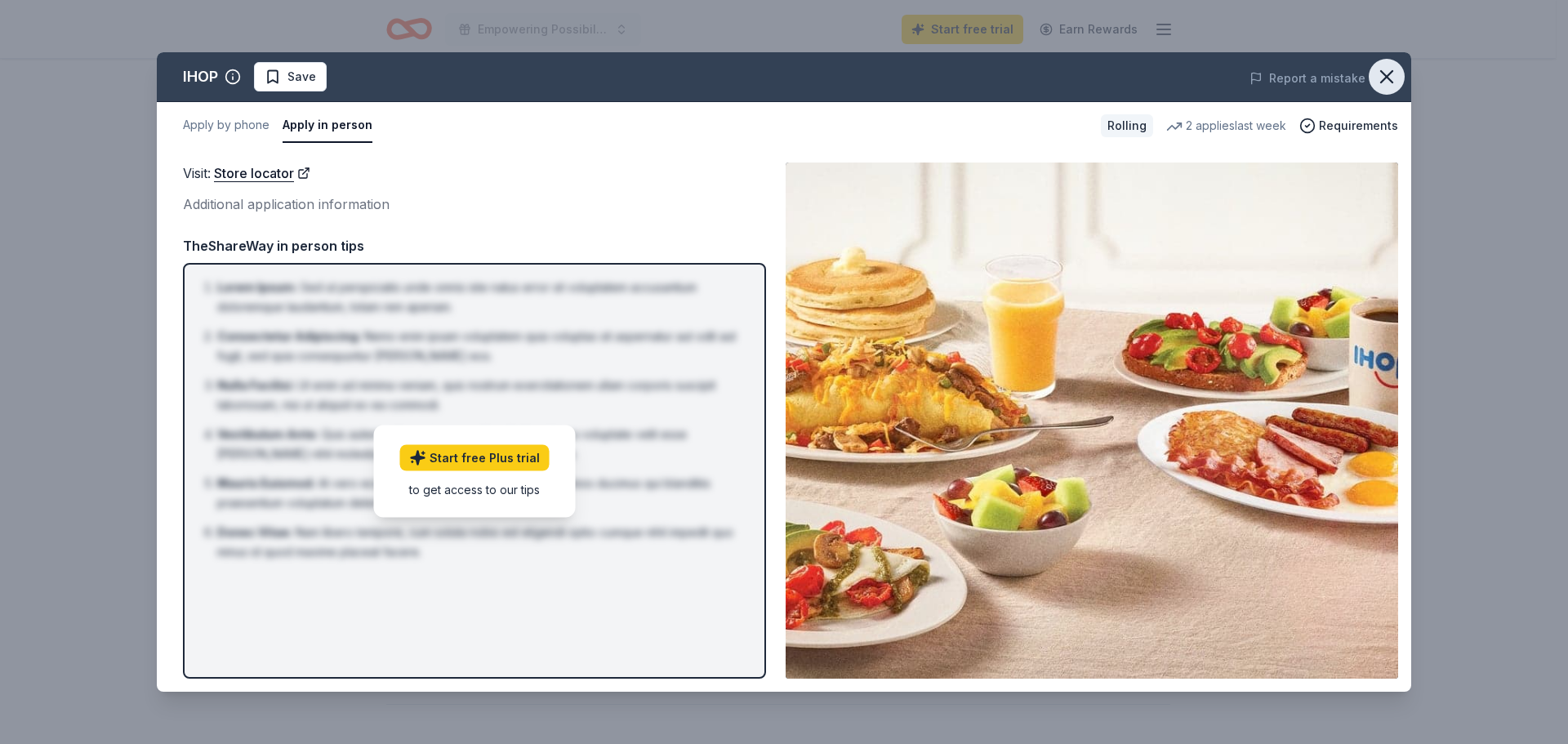
click at [1381, 82] on icon "button" at bounding box center [1386, 76] width 12 height 12
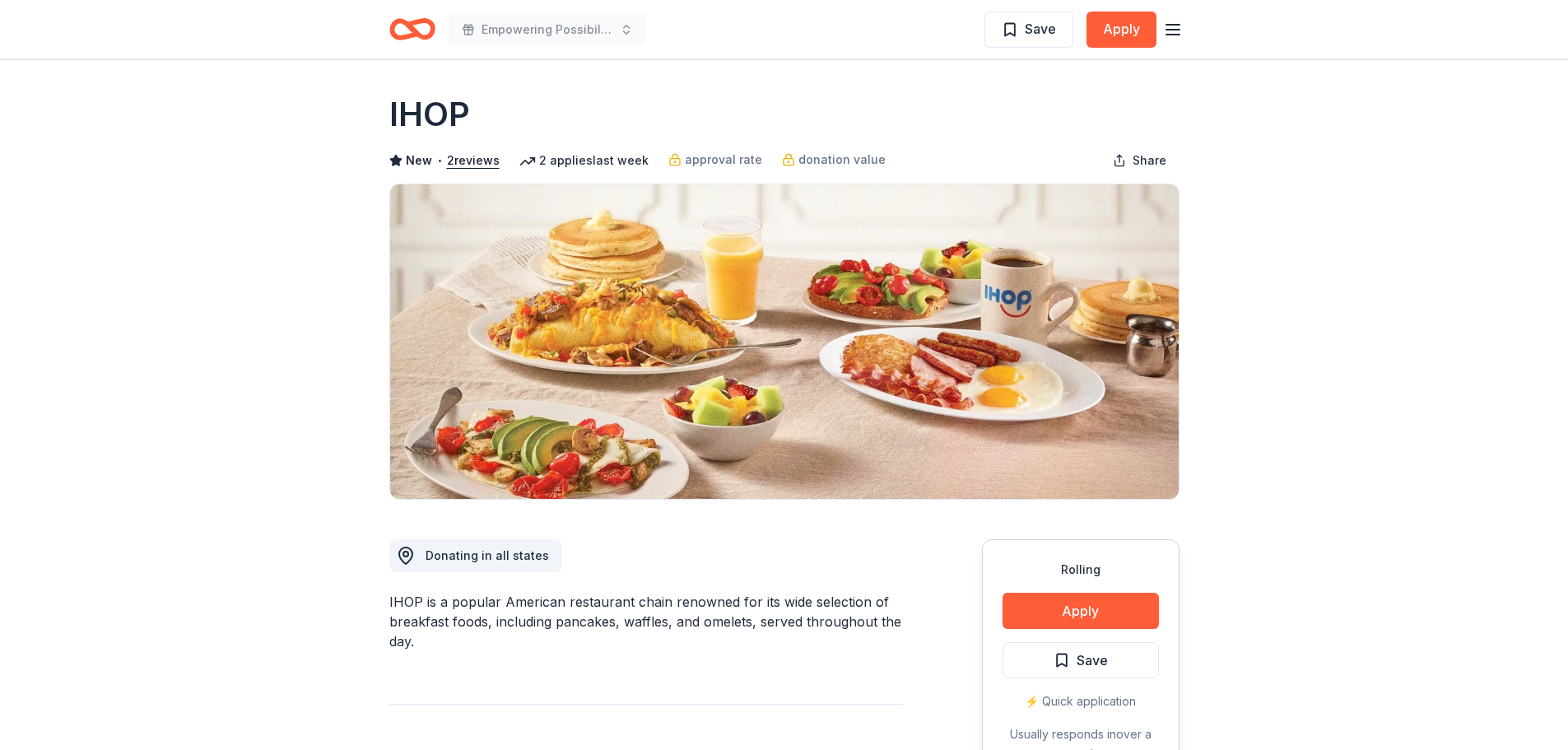
scroll to position [0, 0]
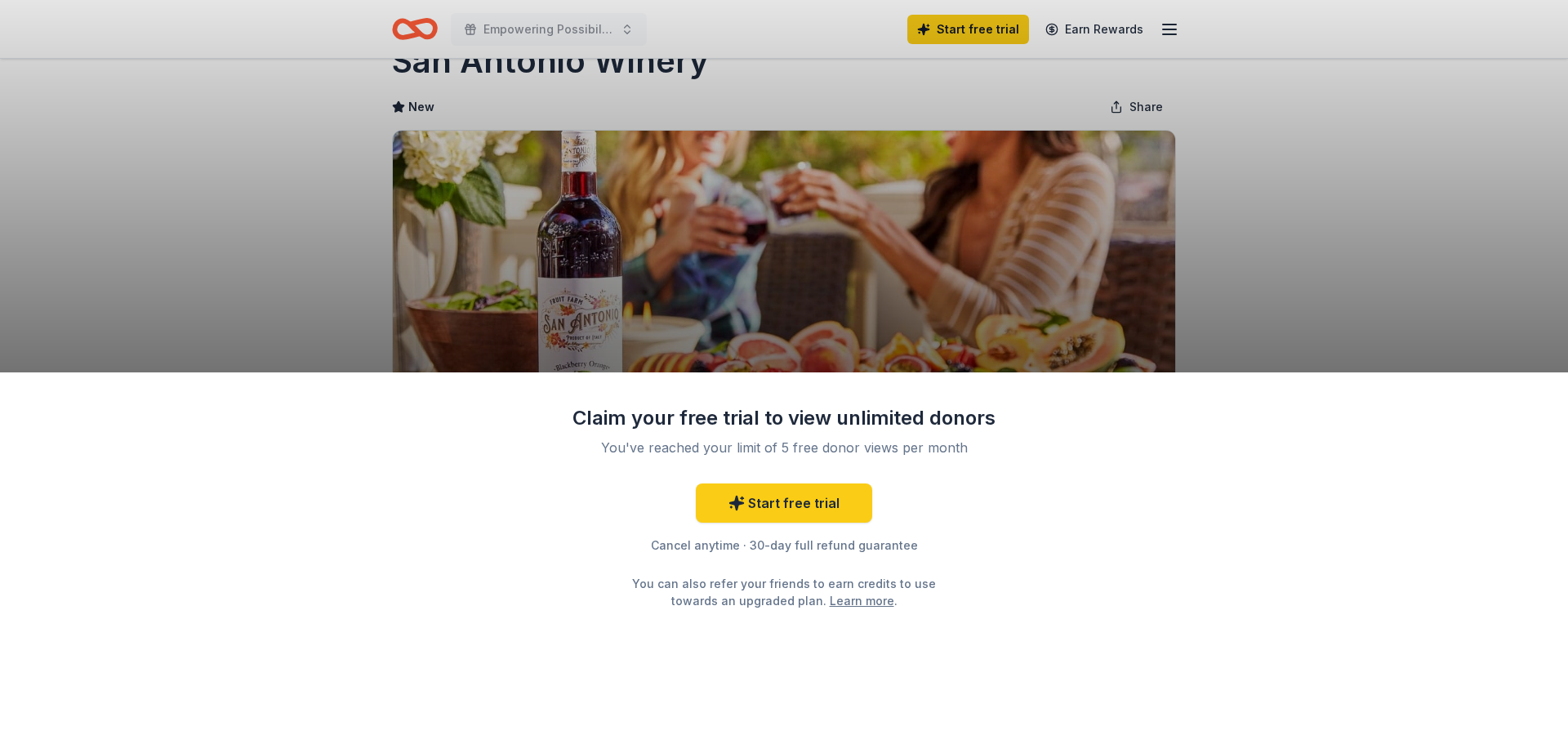
scroll to position [82, 0]
